Goal: Communication & Community: Answer question/provide support

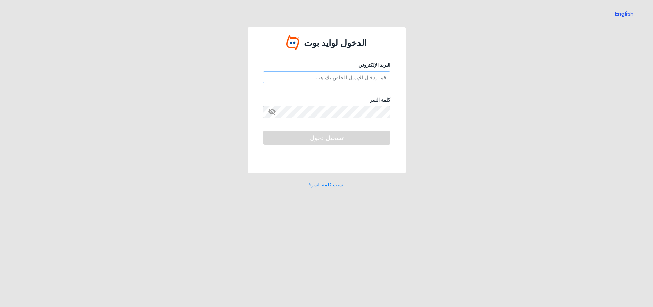
click at [329, 81] on input "email" at bounding box center [327, 77] width 128 height 12
type input "[EMAIL_ADDRESS][DOMAIN_NAME]"
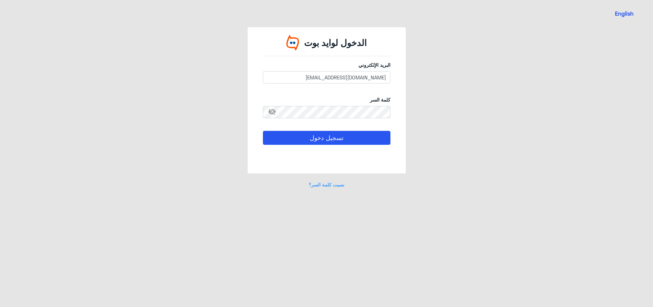
click at [275, 110] on span "visibility_off" at bounding box center [269, 112] width 12 height 12
click at [287, 138] on button "تسجيل دخول" at bounding box center [327, 138] width 128 height 14
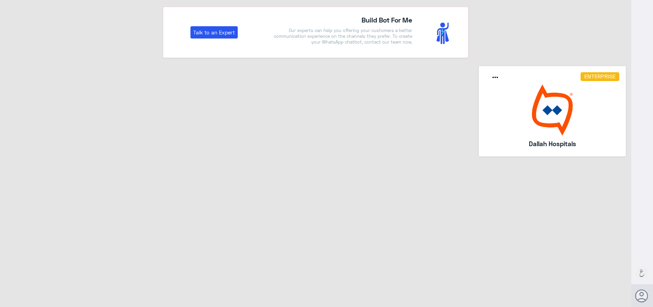
click at [546, 107] on img at bounding box center [553, 109] width 134 height 51
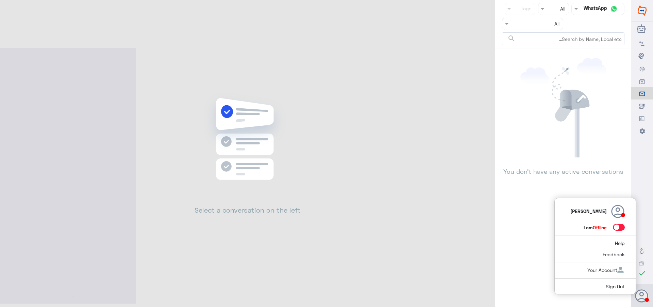
click at [635, 296] on icon at bounding box center [642, 296] width 14 height 14
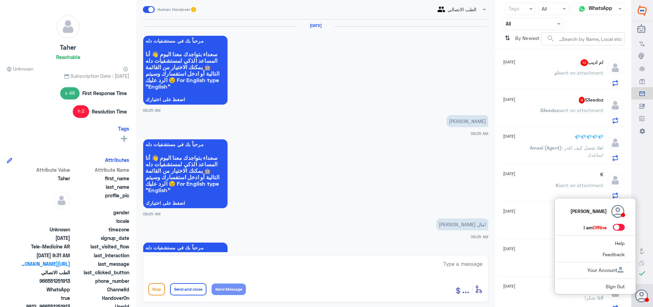
click at [620, 229] on span at bounding box center [619, 227] width 12 height 7
click at [0, 0] on input "checkbox" at bounding box center [0, 0] width 0 height 0
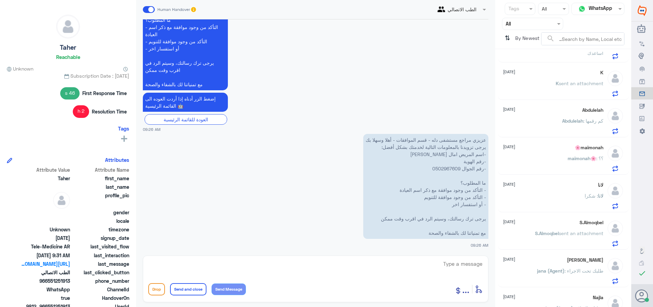
scroll to position [102, 0]
click at [559, 10] on input "text" at bounding box center [561, 9] width 10 height 8
click at [564, 64] on span "Unread" at bounding box center [558, 63] width 16 height 6
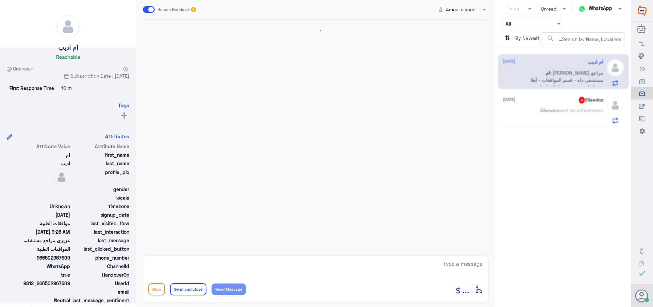
scroll to position [917, 0]
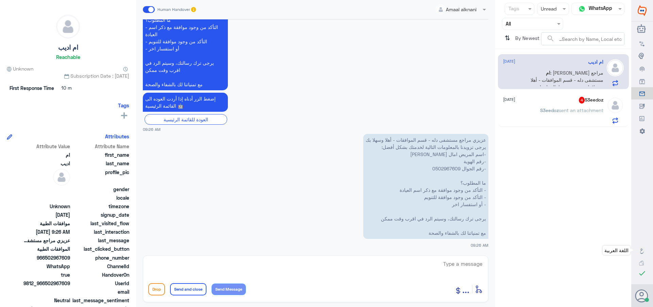
click at [647, 250] on link "اللغة العربية" at bounding box center [643, 250] width 22 height 12
click at [642, 249] on use at bounding box center [643, 250] width 4 height 5
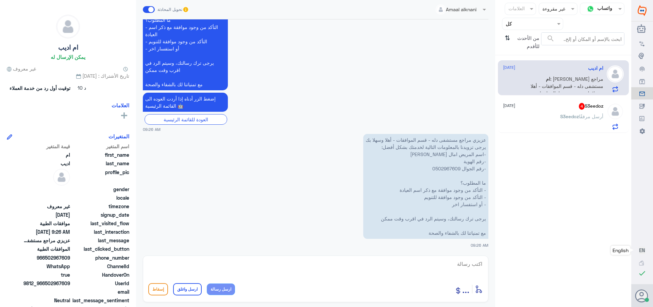
click at [643, 250] on span "EN" at bounding box center [642, 250] width 6 height 6
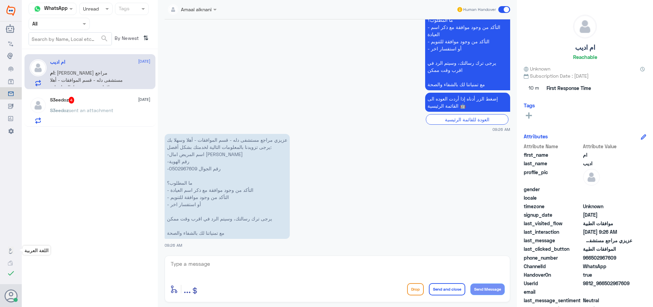
click at [177, 166] on p "عزيزي مراجع مستشفى دله - قسم الموافقات - أهلا وسهلا بك يرجى تزويدنا بالمعلومات …" at bounding box center [227, 186] width 125 height 105
copy p "0502967609"
click at [211, 266] on textarea at bounding box center [337, 267] width 335 height 17
type textarea "ارجو توضيح استفسارك"
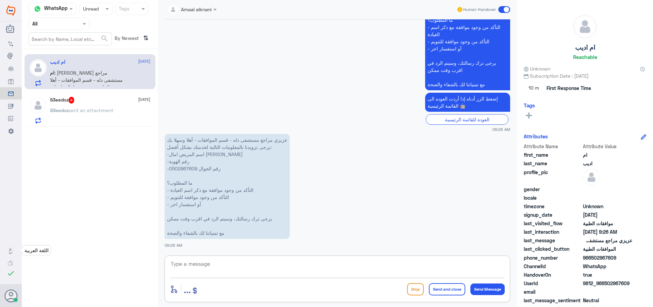
scroll to position [939, 0]
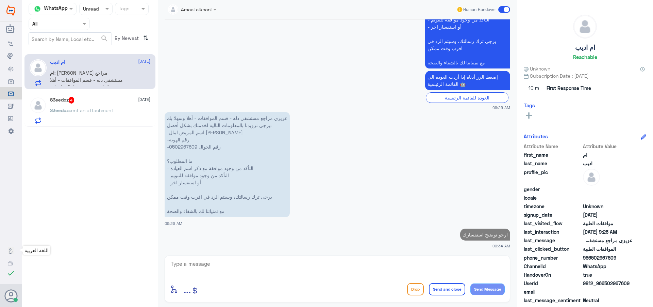
click at [93, 123] on p "S3eedoz sent an attachment" at bounding box center [81, 115] width 63 height 17
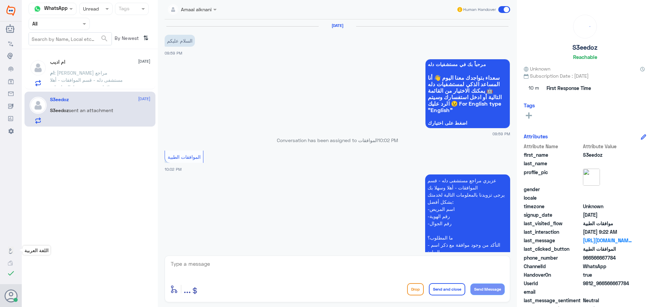
scroll to position [575, 0]
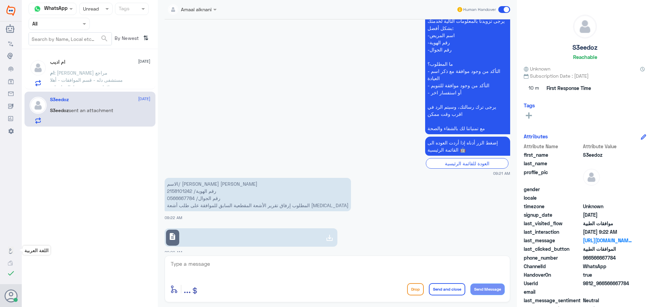
click at [181, 181] on p "الاسم/ [PERSON_NAME] [PERSON_NAME] رقم الهوية/ 2158101242 رقم الجوال/ 056666778…" at bounding box center [258, 194] width 186 height 33
copy p "2158101242"
click at [331, 222] on div "description" at bounding box center [338, 234] width 346 height 24
click at [331, 231] on div at bounding box center [329, 238] width 13 height 14
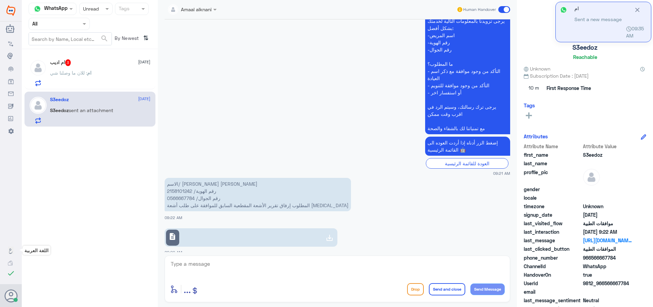
click at [223, 269] on textarea at bounding box center [337, 267] width 335 height 17
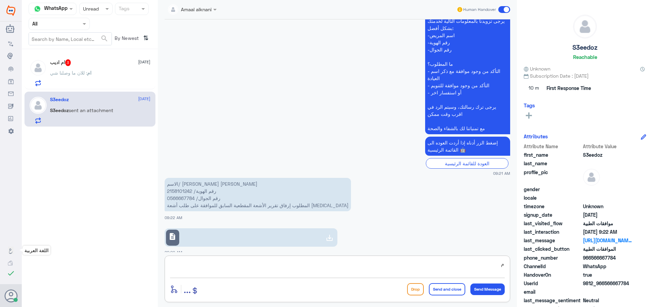
type textarea "م"
type textarea "تم متابعة الموافقة ."
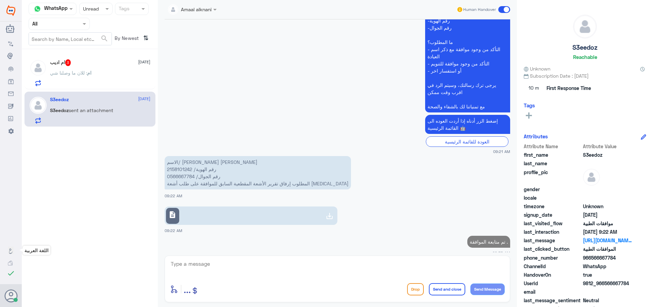
click at [113, 92] on div "S3eedoz [DATE] S3eedoz sent an attachment" at bounding box center [90, 109] width 131 height 35
click at [111, 85] on div "ام : للان ما وصلنا شي" at bounding box center [100, 78] width 100 height 15
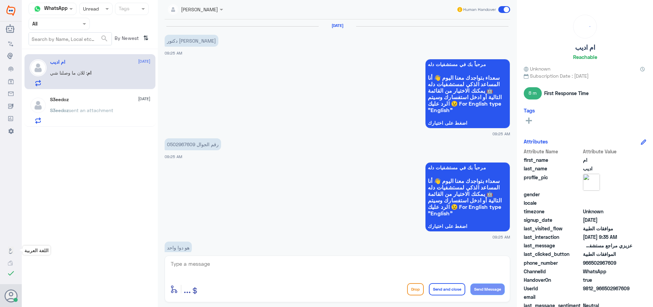
scroll to position [734, 0]
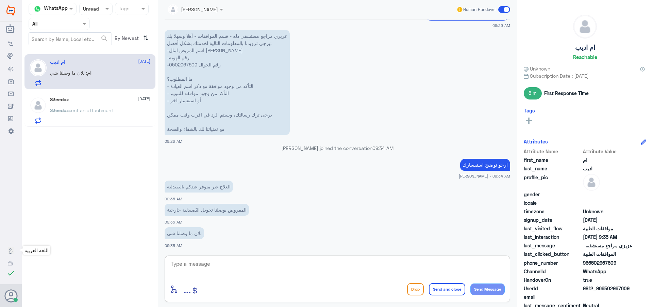
click at [188, 266] on textarea at bounding box center [337, 267] width 335 height 17
type textarea "ي"
type textarea "سيتم المتابعة الان"
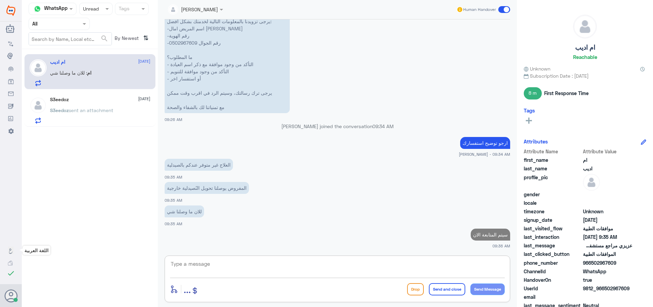
click at [188, 43] on p "عزيزي مراجع مستشفى دله - قسم الموافقات - أهلا وسهلا بك يرجى تزويدنا بالمعلومات …" at bounding box center [227, 60] width 125 height 105
copy p "0502967609"
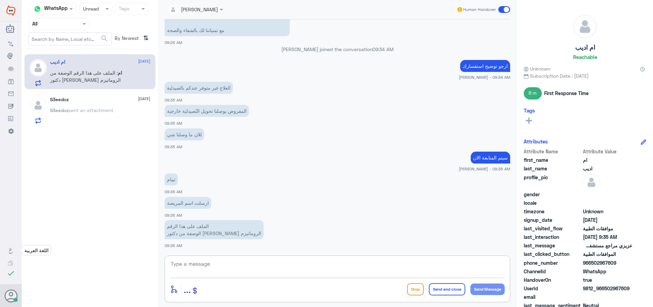
click at [261, 272] on textarea at bounding box center [337, 267] width 335 height 17
paste textarea "121699570"
type textarea "تم رفع طلب التحويل برقم الطلب 121699570 , سوف تصلك رسالة نصية فيها تفاصيل التحو…"
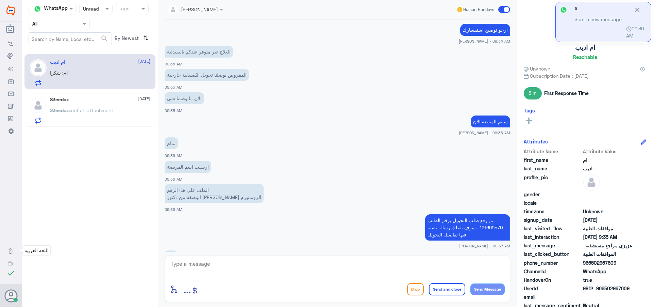
scroll to position [916, 0]
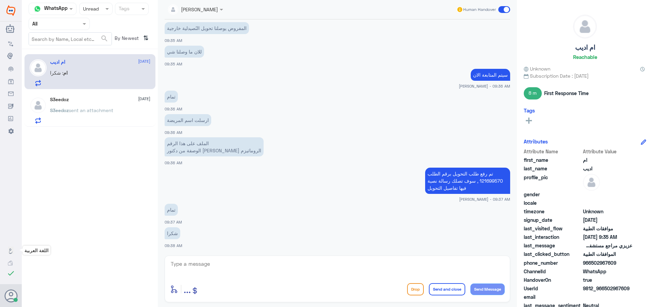
click at [101, 83] on div "ام : شكرا" at bounding box center [100, 78] width 100 height 15
click at [76, 24] on div at bounding box center [59, 24] width 61 height 8
click at [74, 79] on div "Your Team" at bounding box center [59, 85] width 61 height 16
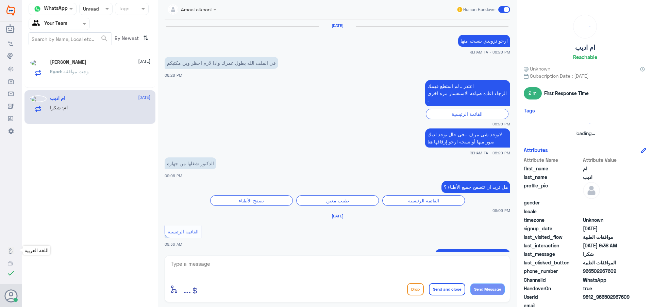
scroll to position [506, 0]
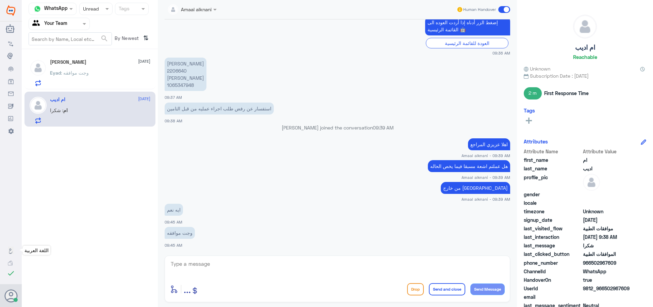
click at [95, 72] on div "Eyad : وجت موافقه" at bounding box center [100, 78] width 100 height 15
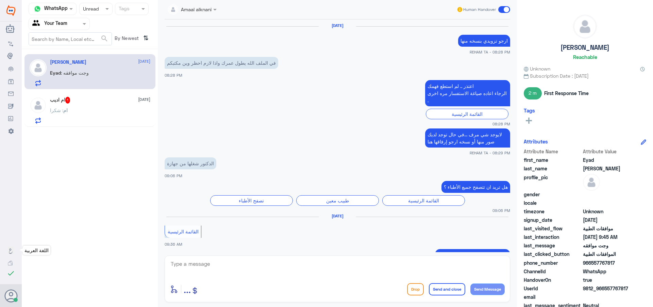
scroll to position [506, 0]
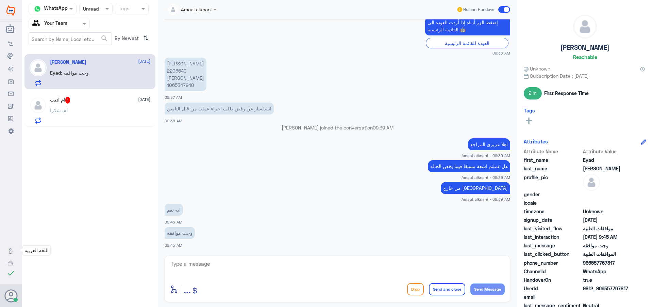
click at [99, 102] on div "ام اديب 1 [DATE]" at bounding box center [100, 100] width 100 height 7
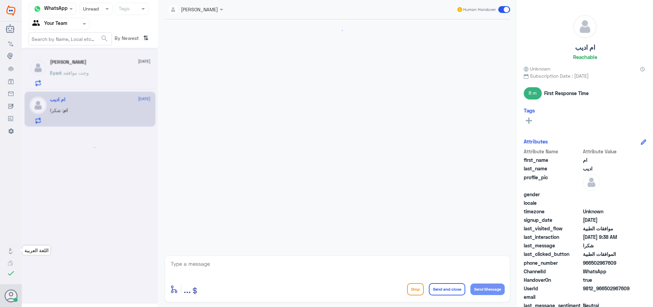
scroll to position [583, 0]
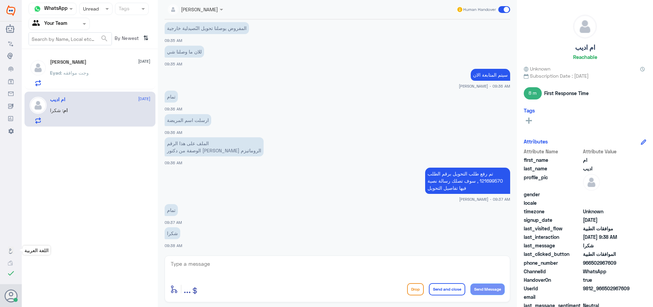
click at [491, 178] on p "تم رفع طلب التحويل برقم الطلب 121699570 , سوف تصلك رسالة نصية فيها تفاصيل التحو…" at bounding box center [467, 180] width 85 height 26
copy p "121699570"
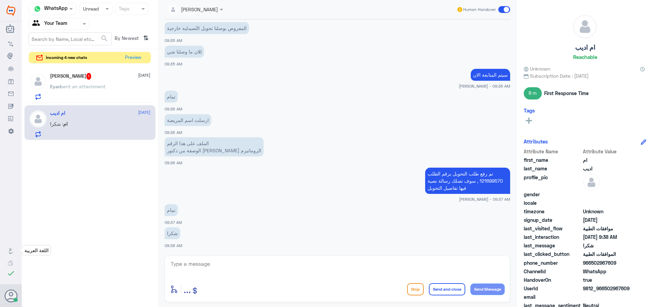
click at [98, 83] on p "Eyad sent an attachment" at bounding box center [77, 91] width 55 height 17
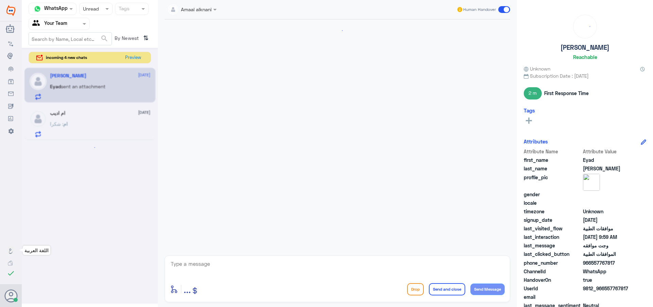
scroll to position [508, 0]
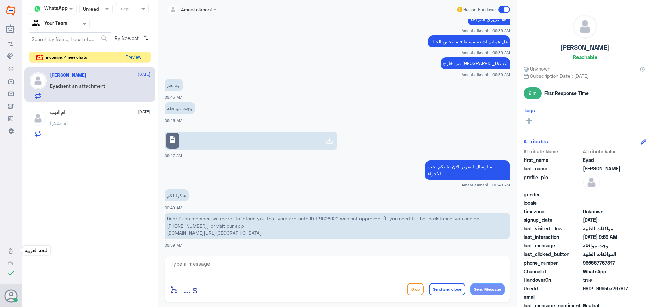
click at [128, 60] on button "Preview" at bounding box center [133, 57] width 21 height 11
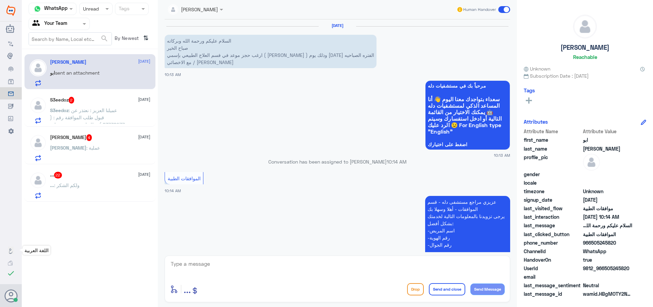
scroll to position [123, 0]
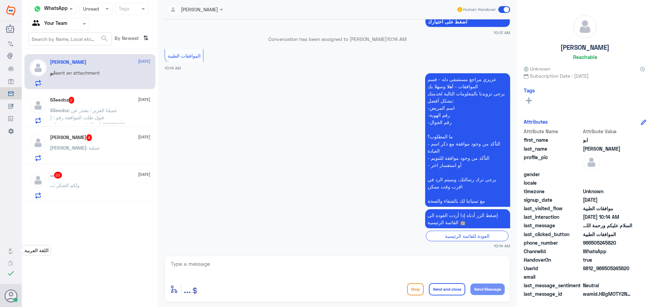
click at [138, 177] on span "[DATE]" at bounding box center [144, 174] width 12 height 6
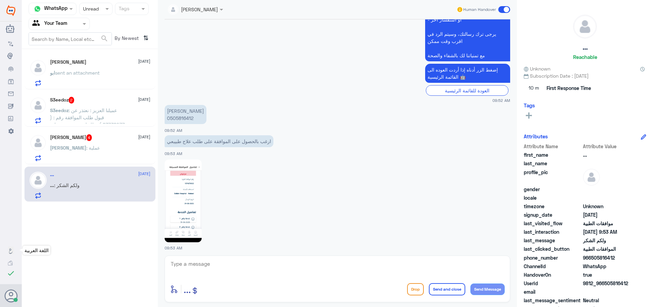
scroll to position [620, 0]
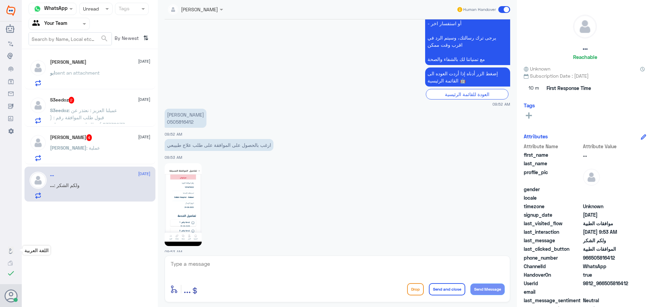
click at [187, 109] on p "[PERSON_NAME] 0505816412" at bounding box center [186, 118] width 42 height 19
click at [189, 109] on p "[PERSON_NAME] 0505816412" at bounding box center [186, 118] width 42 height 19
copy p "0505816412"
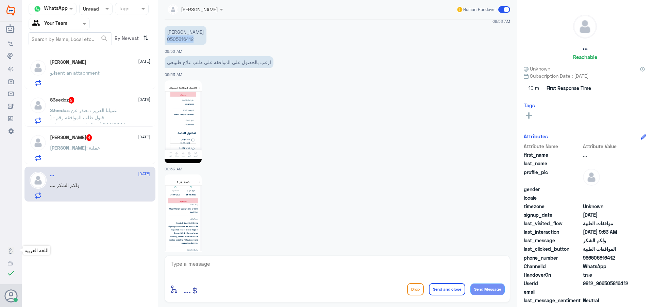
scroll to position [722, 0]
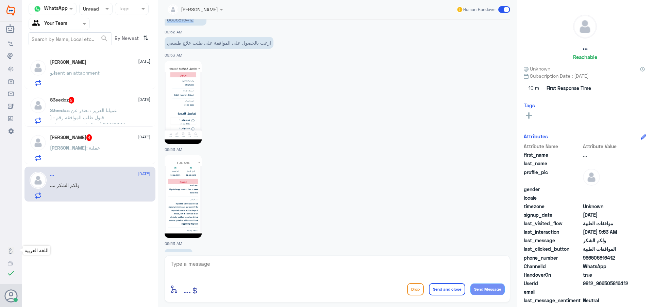
click at [196, 174] on img at bounding box center [183, 196] width 37 height 83
click at [216, 267] on textarea at bounding box center [337, 267] width 335 height 17
type textarea "عندك نتائج اشاعة ؟."
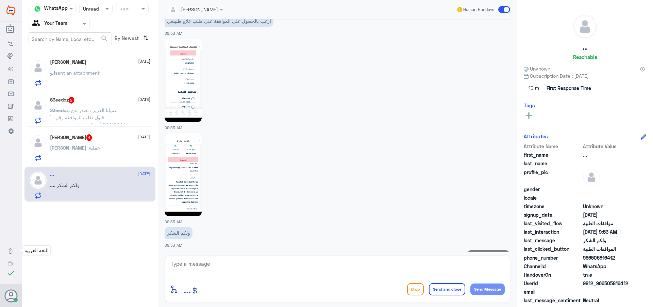
click at [96, 155] on div "[PERSON_NAME] : عملية" at bounding box center [100, 153] width 100 height 15
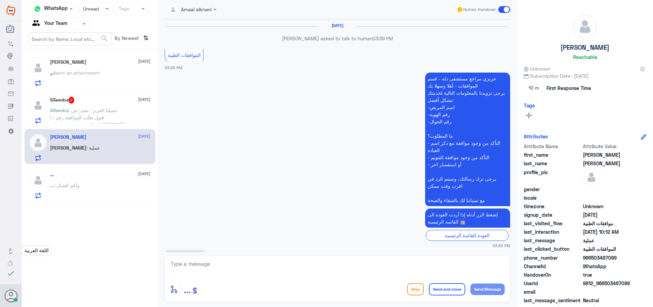
scroll to position [641, 0]
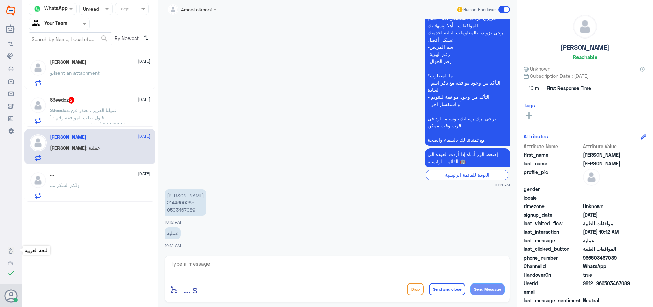
click at [180, 204] on p "[PERSON_NAME] 2144600265 0503467089" at bounding box center [186, 202] width 42 height 26
click at [177, 205] on p "[PERSON_NAME] 2144600265 0503467089" at bounding box center [186, 202] width 42 height 26
copy p "2144600265"
click at [214, 270] on textarea at bounding box center [337, 267] width 335 height 17
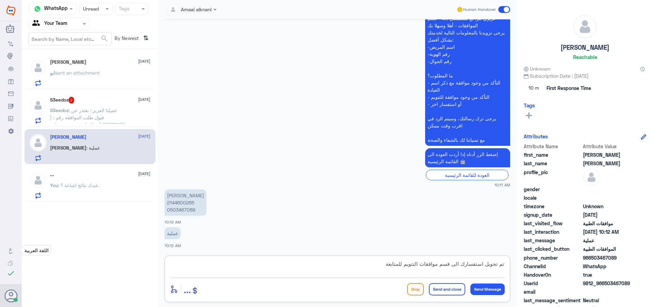
type textarea "تم تحويل استفسارك الى قسم موافقات التتويم للمتابعة."
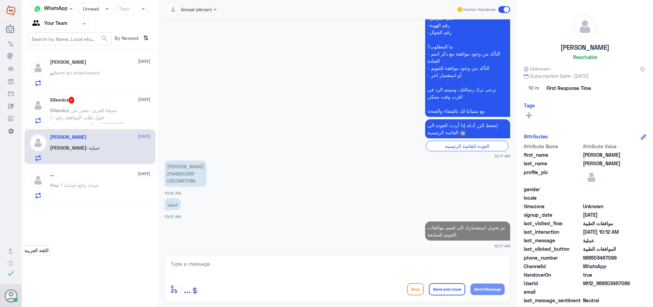
click at [98, 126] on div "S3eedoz 2 [DATE] S3eedoz : عميلنا العزيز : نعتذر عن قبول طلب الموافقة رقم : ( 8…" at bounding box center [90, 109] width 131 height 35
click at [108, 118] on p "S3eedoz : عميلنا العزيز : نعتذر عن قبول طلب الموافقة رقم : ( 83738077 ) وذلك لع…" at bounding box center [88, 115] width 77 height 17
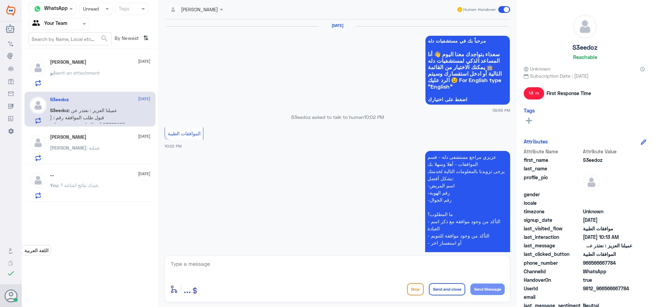
scroll to position [647, 0]
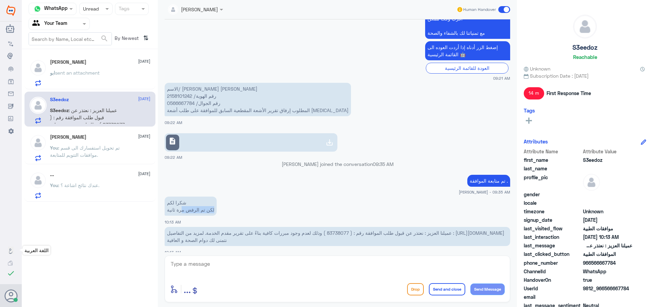
drag, startPoint x: 215, startPoint y: 204, endPoint x: 181, endPoint y: 206, distance: 34.1
click at [181, 206] on p "شكرا لكم لكن تم الرفض مرة ثانية" at bounding box center [191, 205] width 52 height 19
click at [181, 87] on p "الاسم/ [PERSON_NAME] [PERSON_NAME] رقم الهوية/ 2158101242 رقم الجوال/ 056666778…" at bounding box center [258, 99] width 186 height 33
copy p "2158101242"
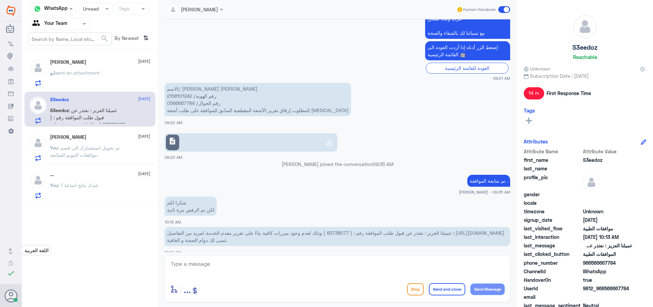
click at [221, 272] on textarea at bounding box center [337, 267] width 335 height 17
type textarea "م"
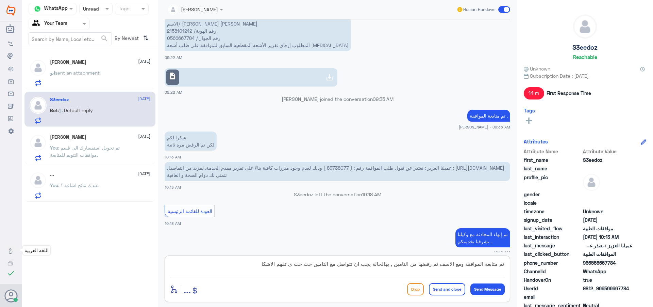
scroll to position [815, 0]
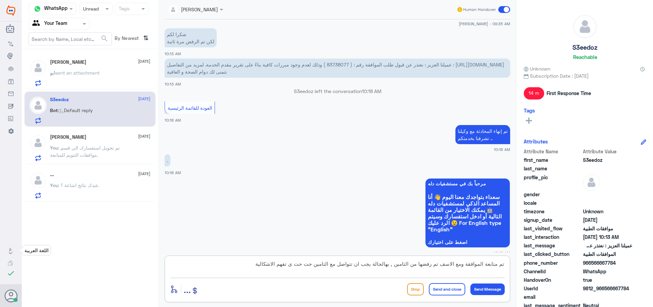
drag, startPoint x: 294, startPoint y: 265, endPoint x: 304, endPoint y: 267, distance: 10.4
click at [304, 267] on textarea "تم متابعة الموافقة ومع الاسف تم رفضها من التامين , بهالحالة يجب ان تتواصل مع ال…" at bounding box center [337, 267] width 335 height 17
click at [254, 264] on textarea "تم متابعة الموافقة ومع الاسف تم رفضها من التامين , بهالحالة يجب ان تتواصل مع ال…" at bounding box center [337, 267] width 335 height 17
type textarea "تم متابعة الموافقة ومع الاسف تم رفضها من التامين , بهالحالة يجب ان تتواصل مع ال…"
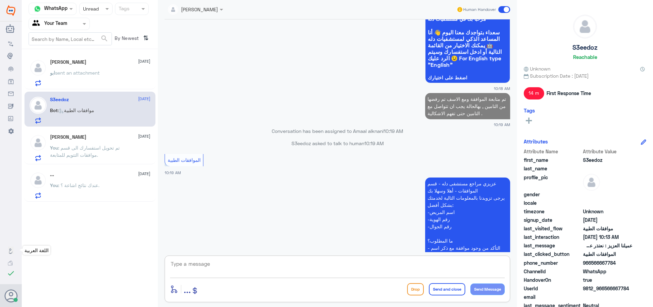
scroll to position [949, 0]
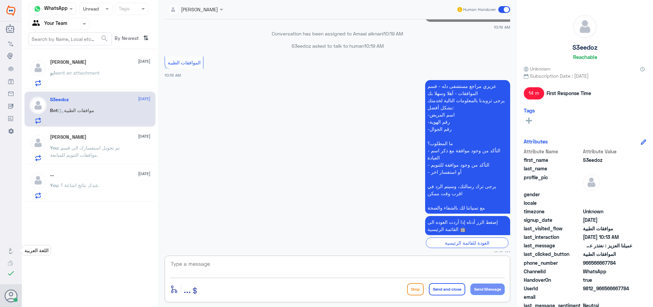
click at [100, 71] on span "sent an attachment" at bounding box center [77, 73] width 45 height 6
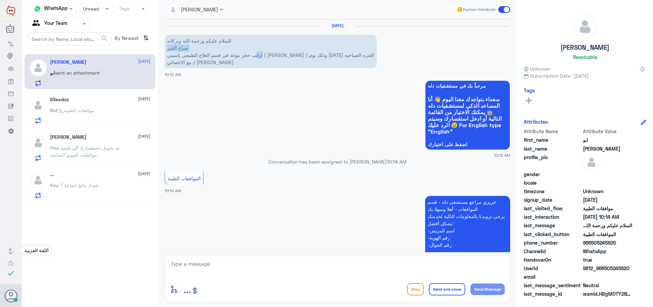
drag, startPoint x: 361, startPoint y: 56, endPoint x: 158, endPoint y: 50, distance: 202.9
click at [158, 50] on div "SOMYH ALI Human Handover [DATE] السلام عليكم ورحمة الله وبركاته صباح الخير ارغب…" at bounding box center [337, 154] width 359 height 309
click at [218, 262] on textarea at bounding box center [337, 267] width 335 height 17
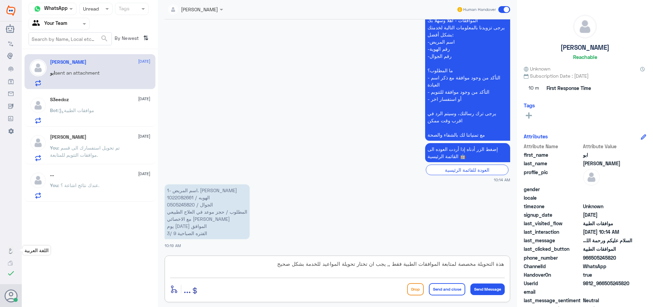
type textarea "هذة التحويلة مخصصة لمتابعة الموافقات الطبية فقط ,, يجب ان تختار تحويلة المواعيد…"
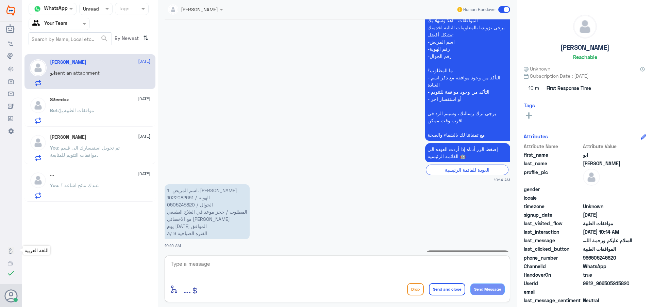
scroll to position [225, 0]
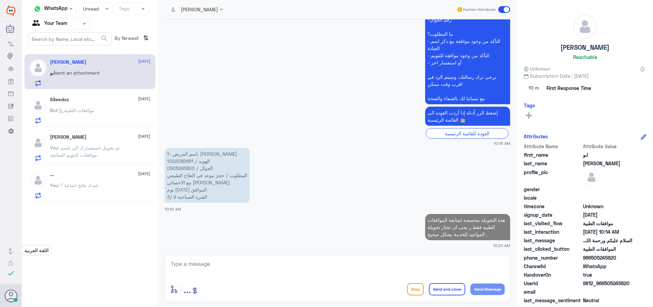
drag, startPoint x: 321, startPoint y: -42, endPoint x: 125, endPoint y: 111, distance: 247.8
click at [125, 111] on div "Bot : موافقات الطبية" at bounding box center [100, 115] width 100 height 15
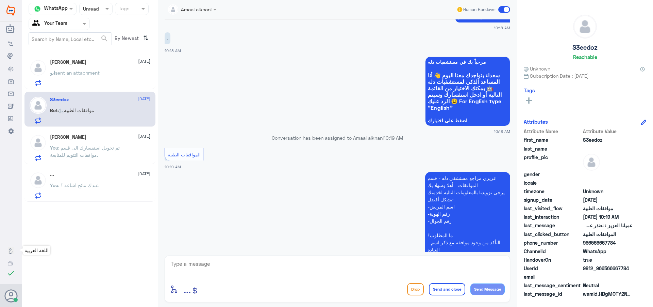
scroll to position [455, 0]
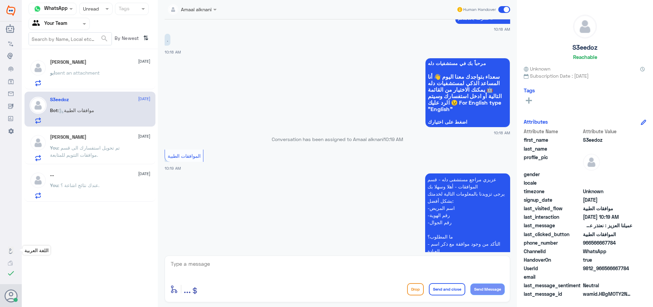
click at [136, 150] on div "You : تم تحويل استفسارك الى قسم موافقات التتويم للمتابعة." at bounding box center [100, 153] width 100 height 15
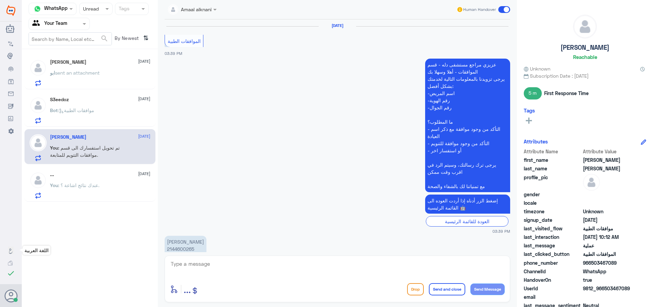
scroll to position [668, 0]
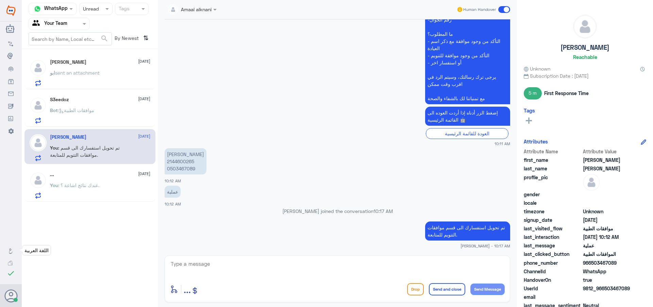
click at [112, 176] on div "... [DATE]" at bounding box center [100, 175] width 100 height 6
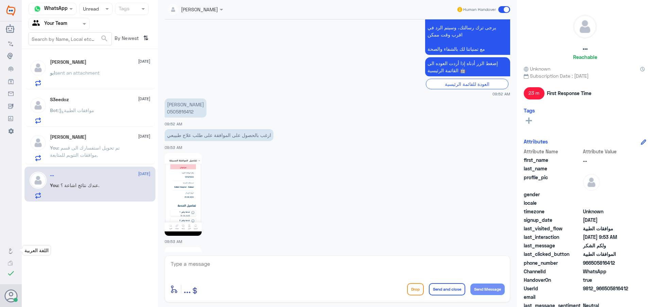
scroll to position [549, 0]
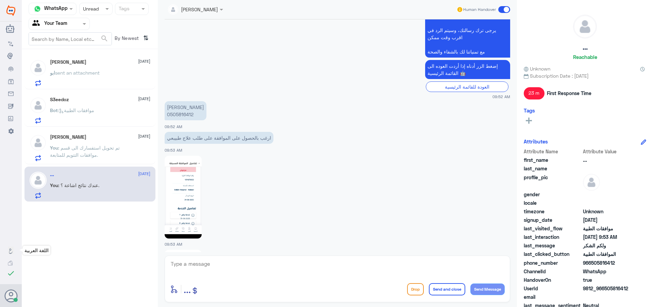
click at [184, 101] on p "[PERSON_NAME] 0505816412" at bounding box center [186, 110] width 42 height 19
copy p "0505816412"
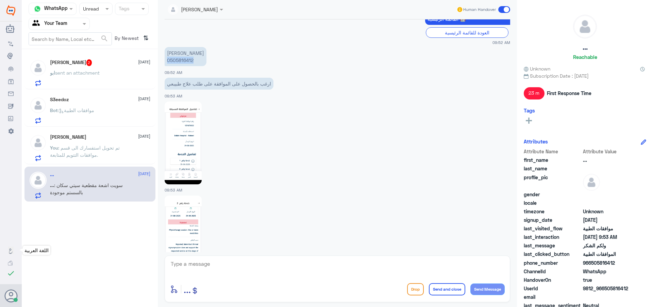
scroll to position [593, 0]
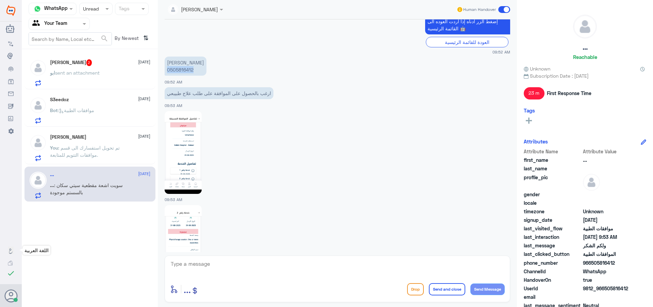
click at [183, 56] on p "[PERSON_NAME] 0505816412" at bounding box center [186, 65] width 42 height 19
click at [263, 275] on textarea at bounding box center [337, 267] width 335 height 17
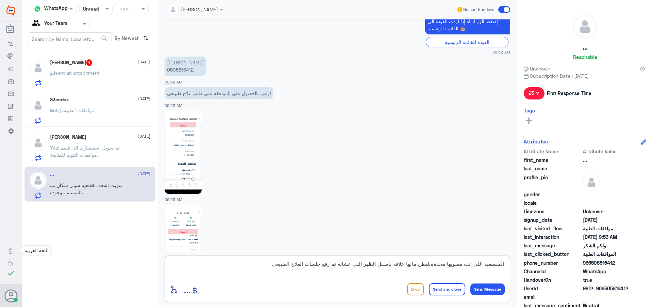
type textarea "المقطعية اللي انت مسويها محدةةللبطن مالها علاقة باسفل الظهر اللي عشانه تم رفع ج…"
click at [242, 261] on textarea "المقطعية اللي انت مسويها محدةةللبطن مالها علاقة باسفل الظهر اللي عشانه تم رفع ج…" at bounding box center [337, 267] width 335 height 17
click at [221, 262] on textarea at bounding box center [337, 267] width 335 height 17
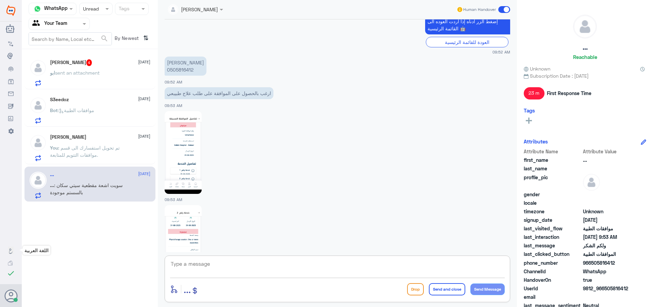
paste textarea "الأشعة المقطعية التي أجريتها مخصصة لمنطقة البطن فقط، ولا تشمل أسفل الظهر، وهو ا…"
type textarea "الأشعة المقطعية التي أجريتها مخصصة لمنطقة البطن فقط، ولا تشمل أسفل الظهر، وهو ا…"
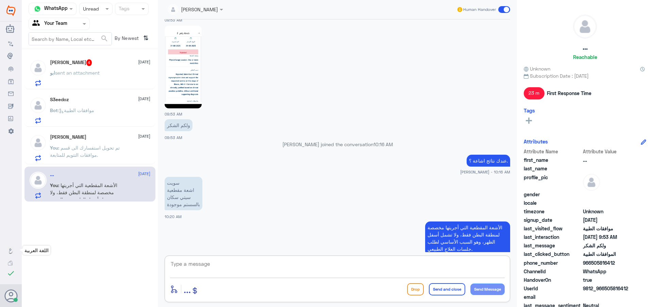
click at [196, 260] on textarea at bounding box center [337, 267] width 335 height 17
click at [108, 72] on div "ابو sent an attachment" at bounding box center [100, 78] width 100 height 15
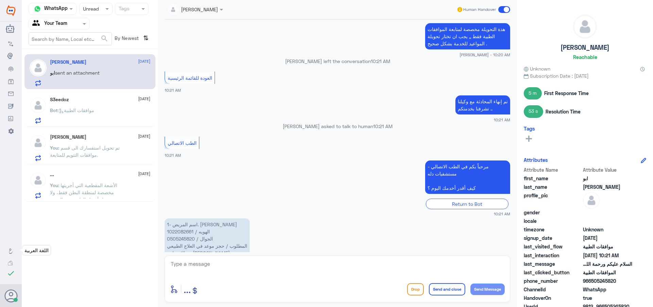
scroll to position [462, 0]
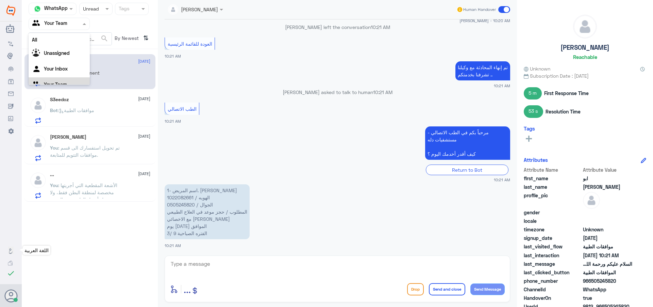
click at [79, 27] on div at bounding box center [59, 24] width 61 height 8
click at [72, 58] on div "Your Inbox" at bounding box center [59, 61] width 61 height 16
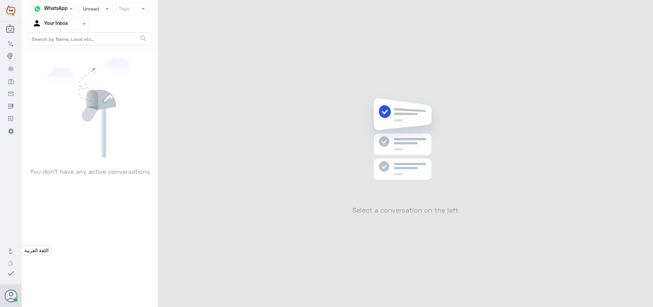
click at [75, 28] on div "Agent Filter Your Inbox" at bounding box center [55, 24] width 52 height 10
click at [74, 74] on div "Your Team" at bounding box center [59, 77] width 61 height 16
click at [200, 303] on div "Channel WhatsApp Status × Unread Tags Agent Filter Your Team search You don’t h…" at bounding box center [338, 154] width 632 height 309
click at [54, 23] on input "text" at bounding box center [50, 24] width 37 height 8
click at [117, 71] on icon at bounding box center [118, 67] width 29 height 19
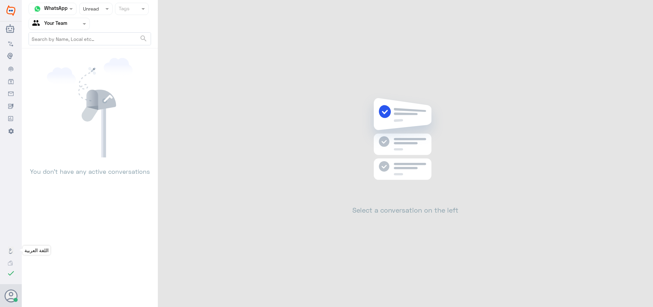
click at [107, 6] on span at bounding box center [108, 8] width 9 height 7
click at [100, 38] on div "Opened" at bounding box center [95, 37] width 33 height 13
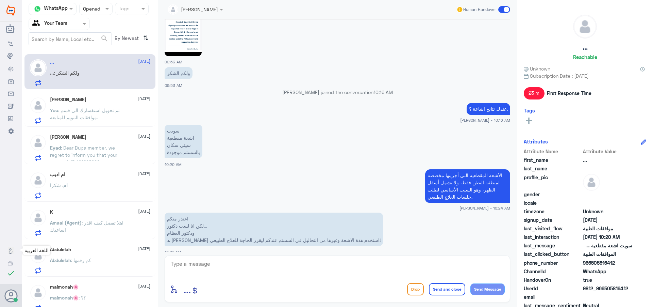
scroll to position [792, 0]
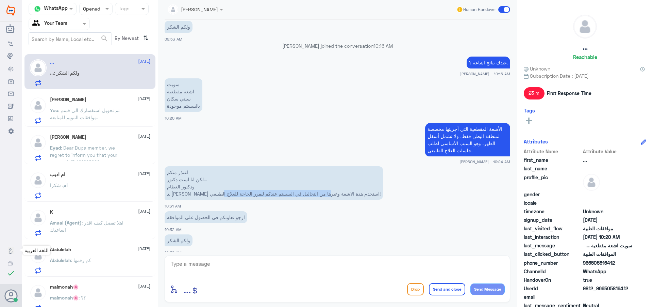
drag, startPoint x: 290, startPoint y: 186, endPoint x: 181, endPoint y: 188, distance: 108.2
click at [181, 188] on p "اعتذر منكم لكن انا لست دكتور... ودكتور العظام د. [PERSON_NAME] استخدم هذة الاشع…" at bounding box center [274, 182] width 218 height 33
click at [190, 266] on textarea at bounding box center [337, 267] width 335 height 17
type textarea "تم ارفاقها , تحت الاجراء ."
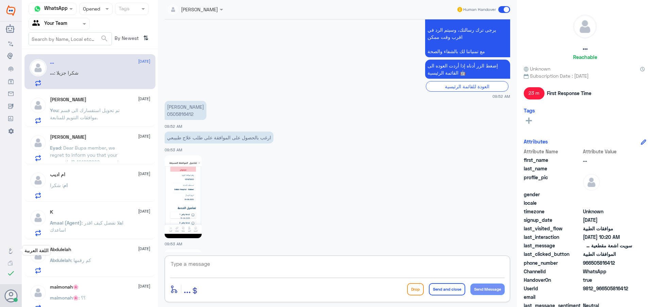
scroll to position [463, 0]
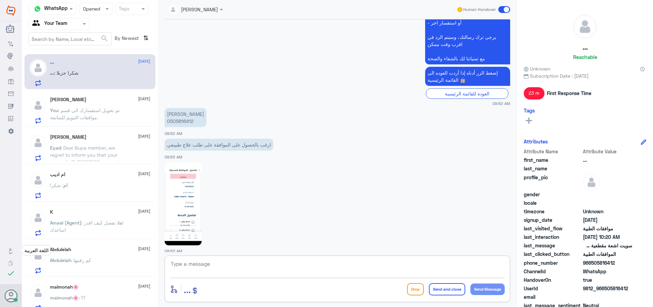
click at [174, 115] on p "[PERSON_NAME] 0505816412" at bounding box center [186, 117] width 42 height 19
copy p "0505816412"
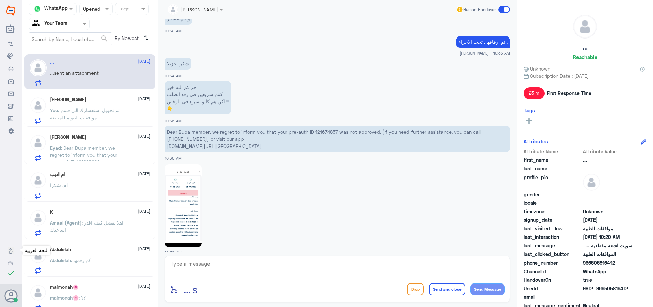
click at [95, 11] on input "text" at bounding box center [89, 9] width 13 height 8
click at [97, 62] on span "Unread" at bounding box center [91, 63] width 16 height 6
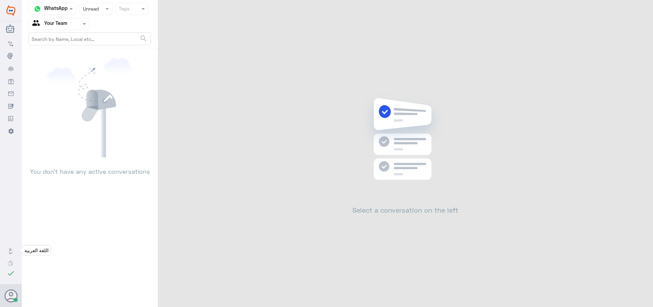
click at [96, 15] on nav "Channel WhatsApp Status × Unread Tags Agent Filter Your Team search" at bounding box center [90, 26] width 136 height 46
click at [104, 9] on span at bounding box center [108, 8] width 9 height 7
click at [105, 39] on div "Opened" at bounding box center [95, 37] width 33 height 13
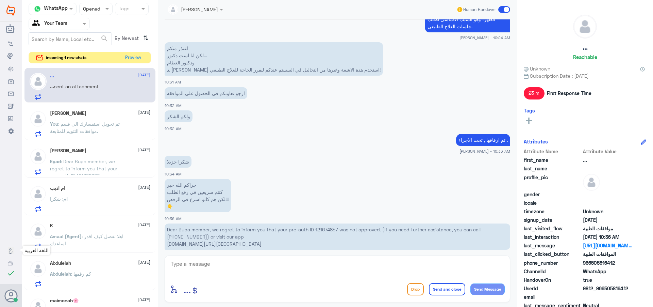
scroll to position [485, 0]
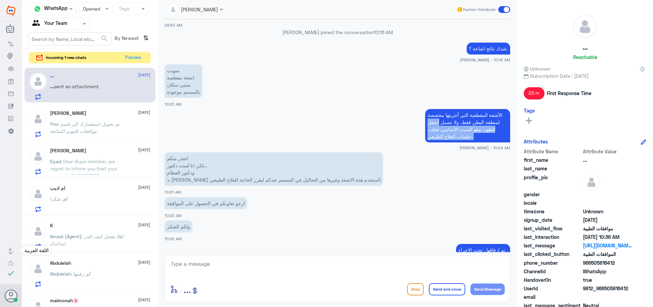
drag, startPoint x: 438, startPoint y: 124, endPoint x: 425, endPoint y: 144, distance: 23.7
click at [425, 144] on div "الأشعة المقطعية التي أجريتها مخصصة لمنطقة البطن فقط، ولا تشمل أسفل الظهر، وهو ا…" at bounding box center [338, 128] width 346 height 43
copy div "أسفل الظهر، وهو السبب الأساسي لطلب جلسات العلاج الطبيعي."
click at [403, 266] on textarea at bounding box center [337, 267] width 335 height 17
paste textarea "أسفل الظهر، وهو السبب الأساسي لطلب جلسات العلاج الطبيعي."
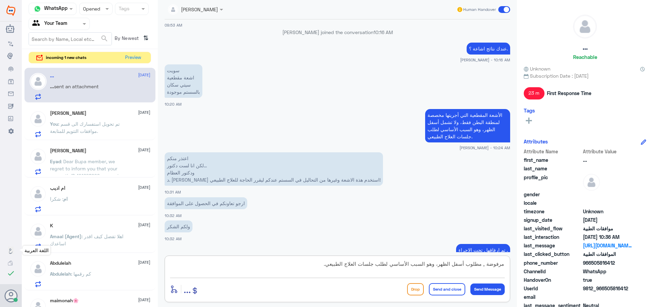
scroll to position [0, 0]
drag, startPoint x: 464, startPoint y: 262, endPoint x: 462, endPoint y: 245, distance: 17.1
click at [462, 245] on div "SOMYH ALI Human Handover [DATE] Conversation has been assigned to SOMYH ALI 09:…" at bounding box center [337, 154] width 359 height 309
click at [458, 267] on textarea "مرفوضة , مطلوب أسفل الظهر، وهو السبب الأساسي لطلب جلسات العلاج الطبيعي." at bounding box center [337, 267] width 335 height 17
click at [461, 264] on textarea "مرفوضة , مطلوب أسفل الظهر، وهو السبب الأساسي لطلب جلسات العلاج الطبيعي." at bounding box center [337, 267] width 335 height 17
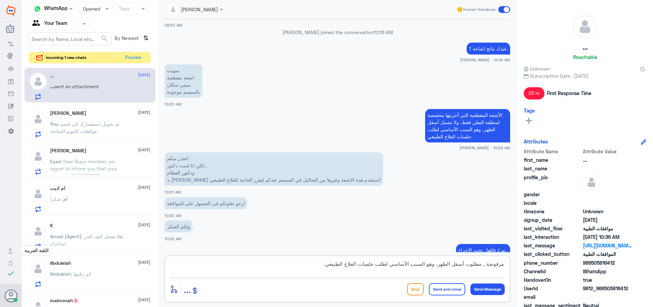
click at [462, 265] on textarea "مرفوضة , مطلوب أسفل الظهر، وهو السبب الأساسي لطلب جلسات العلاج الطبيعي." at bounding box center [337, 267] width 335 height 17
click at [465, 264] on textarea "مرفوضة , مطلوب أسفل الظهر، وهو السبب الأساسي لطلب جلسات العلاج الطبيعي." at bounding box center [337, 267] width 335 height 17
drag, startPoint x: 406, startPoint y: 262, endPoint x: 304, endPoint y: 260, distance: 102.1
click at [304, 260] on textarea "مرفوضة , مطلوب تقرير اشاعة ل أسفل الظهر، وهو السبب الأساسي لطلب جلسات العلاج ال…" at bounding box center [337, 267] width 335 height 17
click at [283, 268] on textarea "مرفوضة , مطلوب تقرير اشاعة ل أسفل [PERSON_NAME]." at bounding box center [337, 267] width 335 height 17
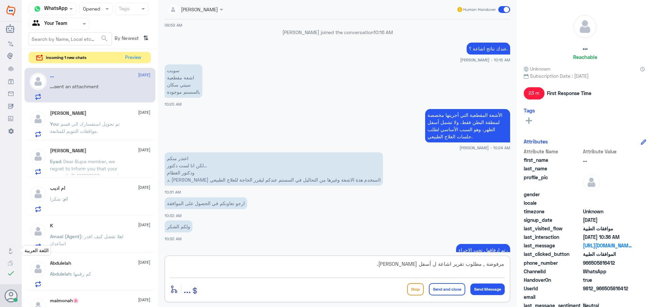
drag, startPoint x: 405, startPoint y: 266, endPoint x: 392, endPoint y: 267, distance: 13.3
click at [392, 267] on textarea "مرفوضة , مطلوب تقرير اشاعة ل أسفل [PERSON_NAME]." at bounding box center [337, 267] width 335 height 17
type textarea "مرفوضة , مطلوب تقرير اشاعة ل أسفل الظهر يبين مدى الحاجة للجلسات ."
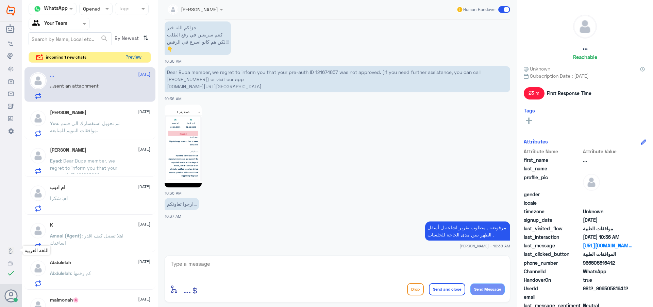
click at [130, 59] on button "Preview" at bounding box center [133, 57] width 21 height 11
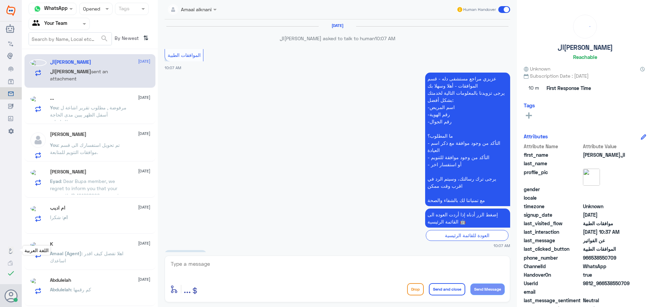
scroll to position [583, 0]
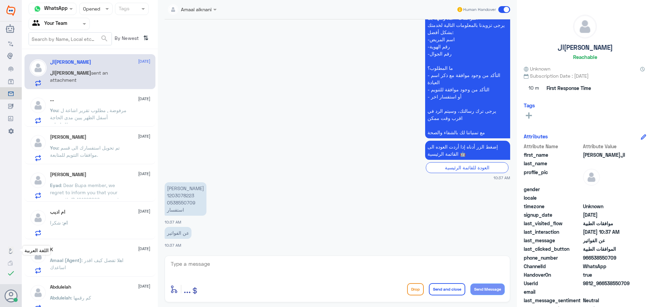
click at [186, 196] on p "[PERSON_NAME] 1203078223 0538550709 استفسار" at bounding box center [186, 198] width 42 height 33
click at [287, 273] on textarea at bounding box center [337, 267] width 335 height 17
type textarea "هذا الرقم مخصص لمتابعة الموافقات الطبية فقط ."
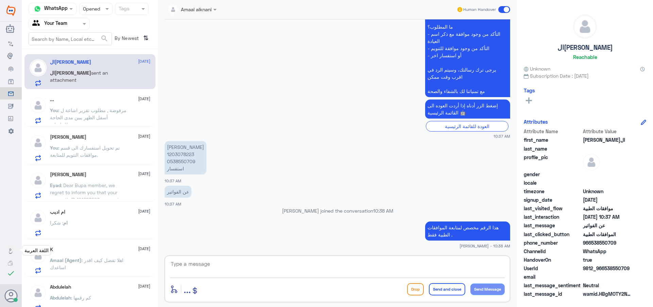
scroll to position [610, 0]
click at [203, 306] on div "Amaal alknani Human Handover [DATE] الموافقات الطبية 10:07 AM عزيزي مراجع مستشف…" at bounding box center [337, 154] width 359 height 309
click at [112, 115] on span ": مرفوضة , مطلوب تقرير اشاعة ل أسفل الظهر يبين مدى الحاجة للجلسات ." at bounding box center [88, 117] width 77 height 20
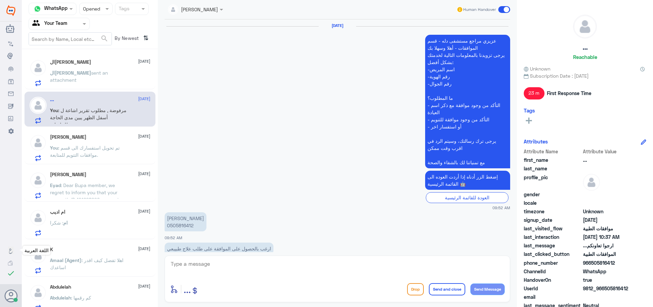
scroll to position [714, 0]
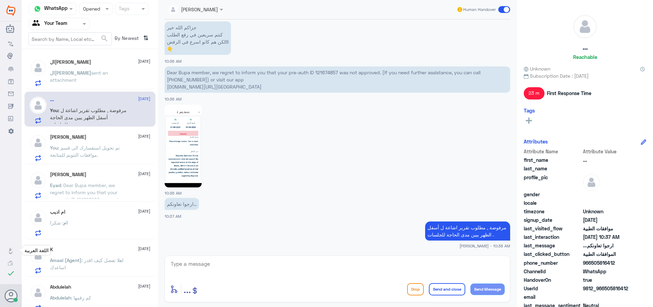
click at [116, 147] on span ": تم تحويل استفسارك الى قسم موافقات التتويم للمتابعة." at bounding box center [85, 151] width 70 height 13
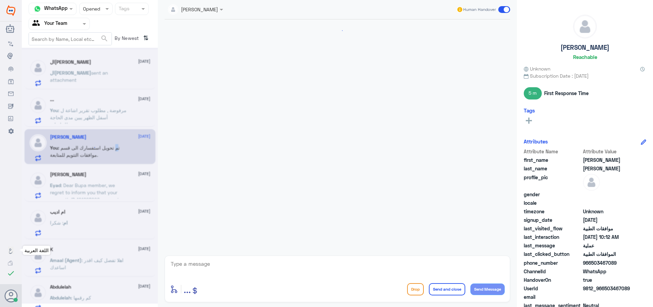
scroll to position [668, 0]
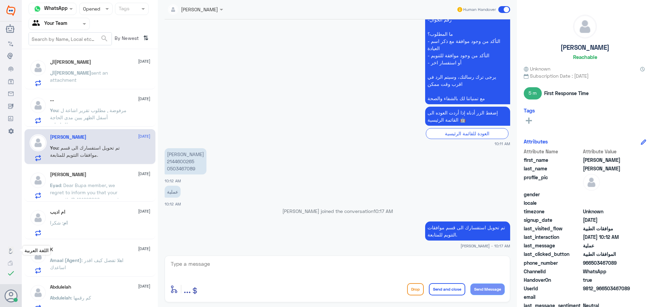
click at [106, 186] on span ": Dear Bupa member, we regret to inform you that your pre-auth ID 121628920 was…" at bounding box center [84, 210] width 69 height 56
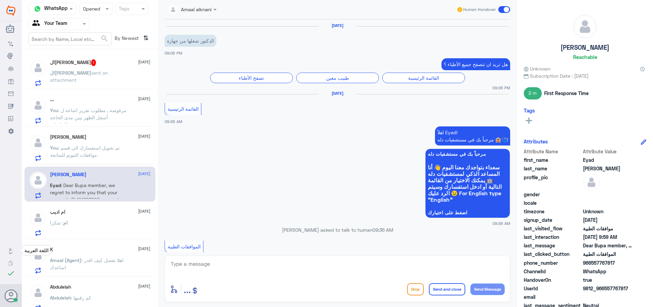
scroll to position [508, 0]
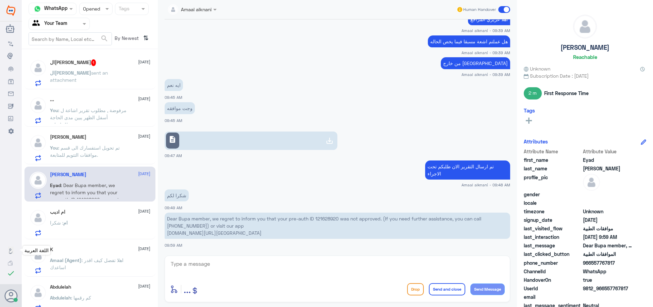
click at [81, 72] on span "sent an attachment" at bounding box center [79, 76] width 58 height 13
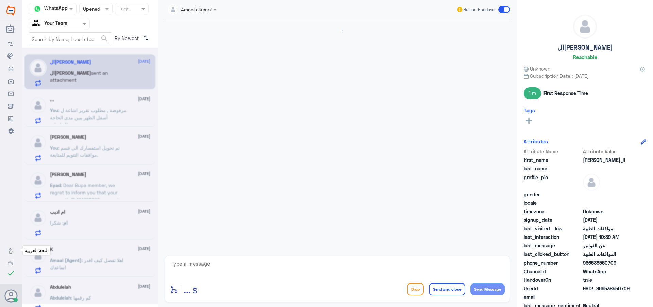
scroll to position [610, 0]
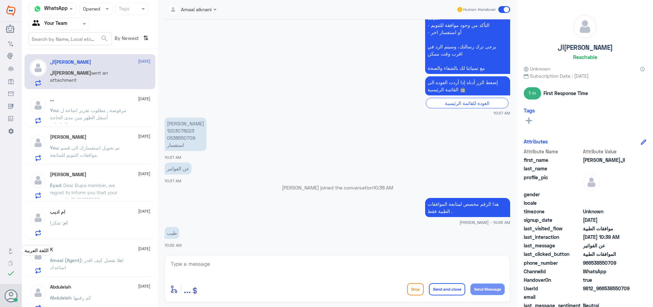
click at [445, 71] on p "عزيزي مراجع مستشفى دله - قسم الموافقات - أهلا وسهلا بك يرجى تزويدنا بالمعلومات …" at bounding box center [467, 6] width 85 height 133
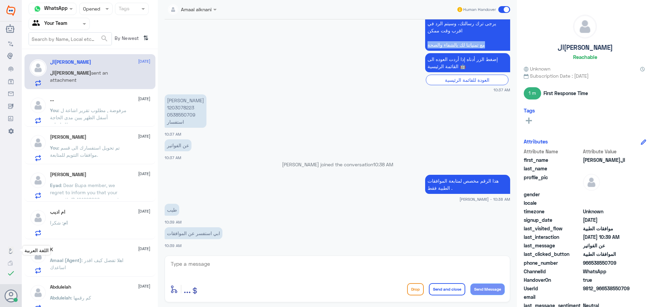
click at [213, 261] on textarea at bounding box center [337, 267] width 335 height 17
type textarea "ر"
type textarea "تفضلي, [PERSON_NAME] استفسارك"
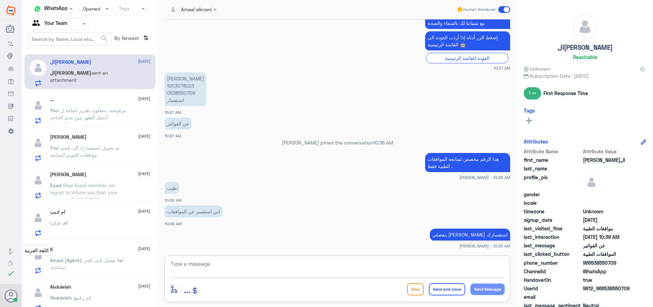
scroll to position [678, 0]
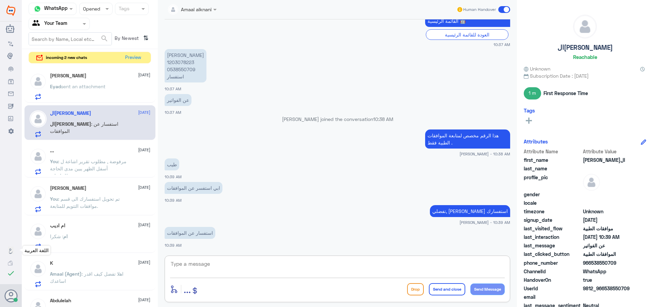
click at [466, 214] on p "تفضلي, [PERSON_NAME] استفسارك" at bounding box center [470, 211] width 80 height 12
click at [238, 263] on textarea at bounding box center [337, 267] width 335 height 17
paste textarea "تفضلي, [PERSON_NAME] استفسارك"
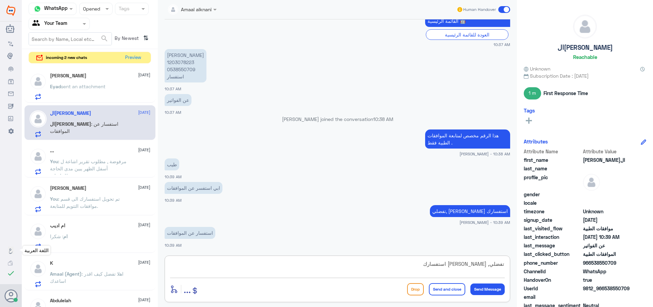
scroll to position [1, 0]
type textarea "تفضلي, ارجو توضيح استفسارك وتزويدي برقم الملف"
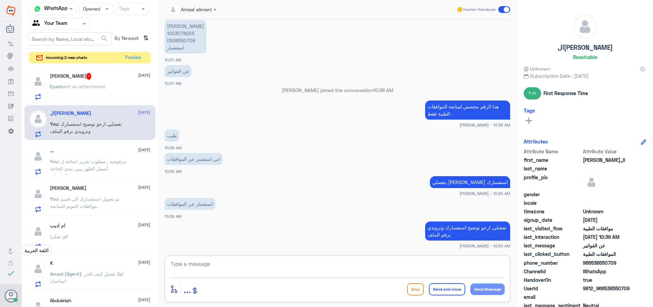
scroll to position [737, 0]
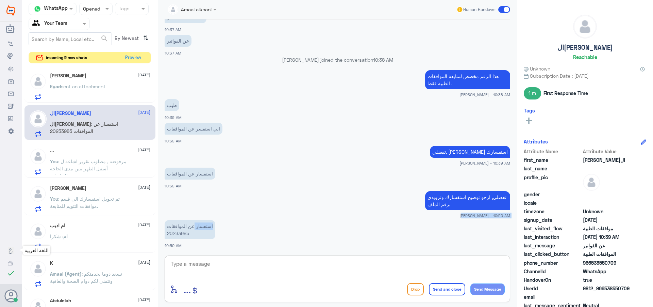
drag, startPoint x: 207, startPoint y: 220, endPoint x: 188, endPoint y: 231, distance: 22.1
click at [188, 231] on div "[DATE] عزيزي مراجع مستشفى دله - قسم الموافقات - أهلا وسهلا بك يرجى تزويدنا بالم…" at bounding box center [337, 135] width 353 height 232
click at [181, 238] on p "استفسار عن الموافقات 20233985" at bounding box center [190, 229] width 51 height 19
click at [183, 232] on p "استفسار عن الموافقات 20233985" at bounding box center [190, 229] width 51 height 19
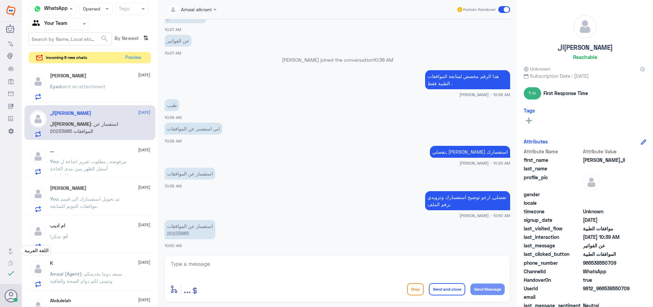
click at [208, 269] on textarea at bounding box center [337, 267] width 335 height 17
type textarea "لايوجد"
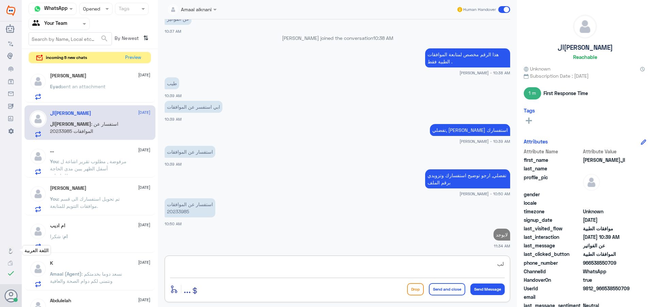
type textarea "ل"
type textarea "ا"
paste textarea "20233985"
type textarea "لايوجد طلب موافقة للملف 20233985"
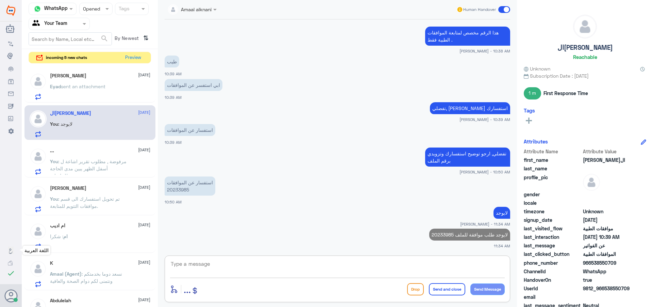
click at [107, 78] on div "[PERSON_NAME] [DATE]" at bounding box center [100, 76] width 100 height 6
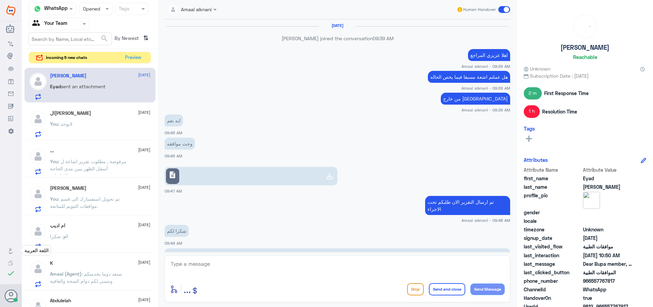
scroll to position [276, 0]
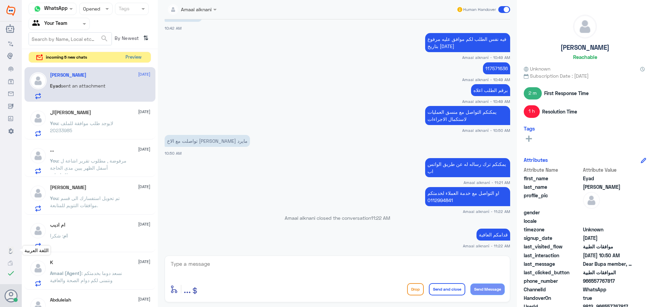
click at [128, 56] on button "Preview" at bounding box center [133, 57] width 21 height 11
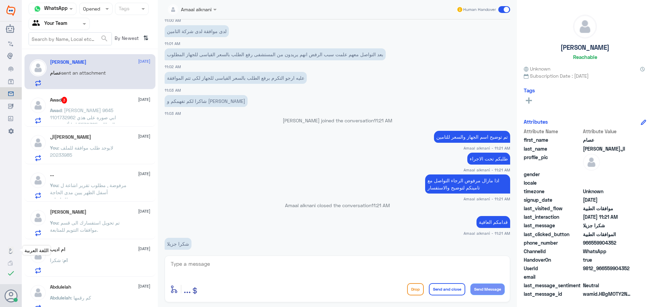
scroll to position [254, 0]
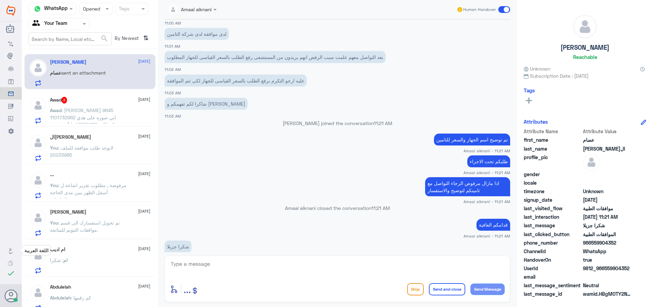
click at [138, 124] on div "Awad 3 [DATE] Awad : [PERSON_NAME] 9645 1101732962 ابي صوره على هذي المطالبة 55…" at bounding box center [90, 109] width 131 height 35
click at [136, 119] on div "Awad : [PERSON_NAME] 9645 1101732962 ابي صوره على هذي المطالبة 5570385 انها ألغ…" at bounding box center [100, 115] width 100 height 15
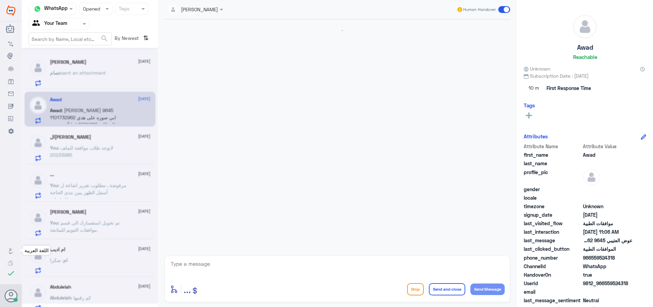
scroll to position [702, 0]
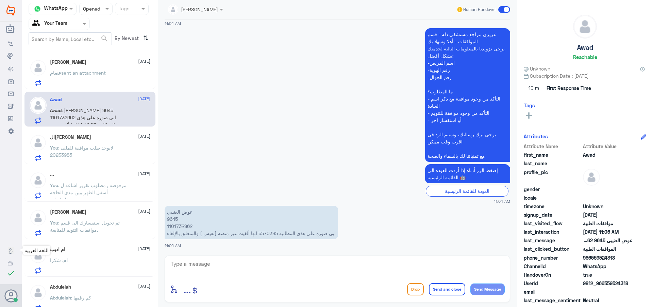
click at [172, 220] on p "[PERSON_NAME] 9645 1101732962 ابي صوره على هذي المطالبة 5570385 انها ألغيت عبر …" at bounding box center [252, 222] width 174 height 33
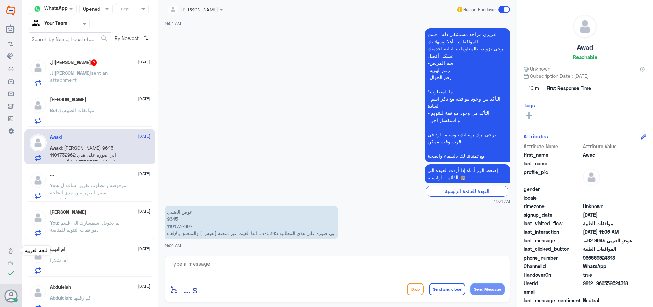
click at [270, 233] on p "[PERSON_NAME] 9645 1101732962 ابي صوره على هذي المطالبة 5570385 انها ألغيت عبر …" at bounding box center [252, 222] width 174 height 33
click at [461, 221] on app-msgs-text "[PERSON_NAME] 9645 1101732962 ابي صوره على هذي المطالبة 5570385 انها ألغيت عبر …" at bounding box center [338, 223] width 346 height 34
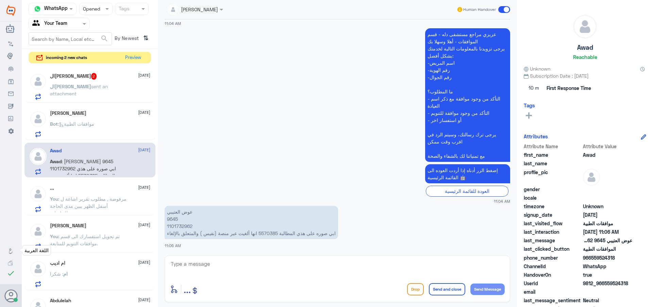
click at [202, 263] on textarea at bounding box center [337, 267] width 335 height 17
click at [123, 122] on div "Bot : موافقات الطبية" at bounding box center [100, 129] width 100 height 15
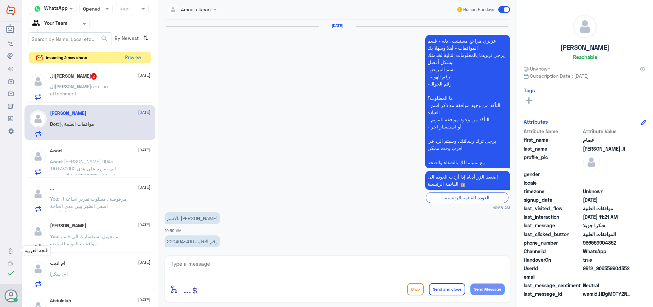
scroll to position [560, 0]
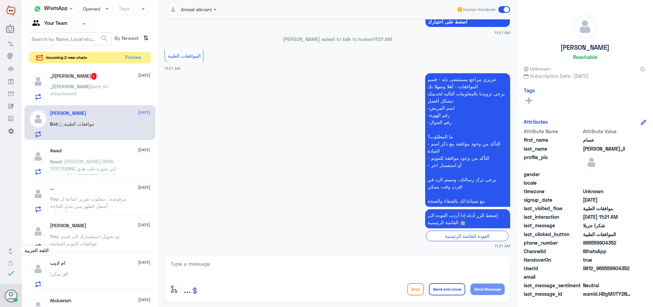
click at [140, 90] on div "ال[PERSON_NAME] sent an attachment" at bounding box center [100, 91] width 100 height 15
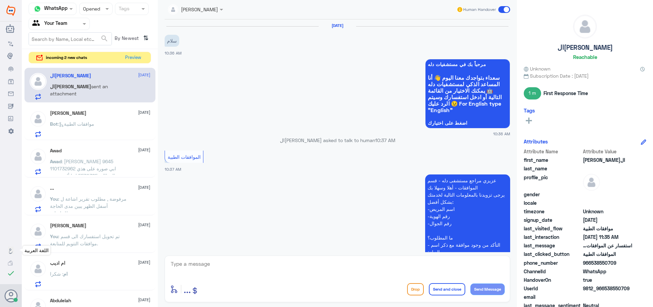
scroll to position [452, 0]
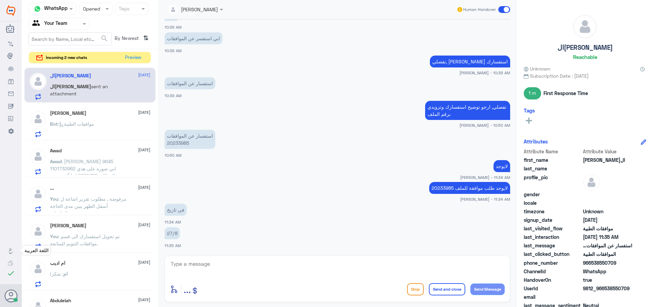
click at [497, 185] on p "لايوجد طلب موافقة للملف 20233985" at bounding box center [469, 188] width 81 height 12
click at [465, 186] on p "لايوجد طلب موافقة للملف 20233985" at bounding box center [469, 188] width 81 height 12
click at [450, 188] on p "لايوجد طلب موافقة للملف 20233985" at bounding box center [469, 188] width 81 height 12
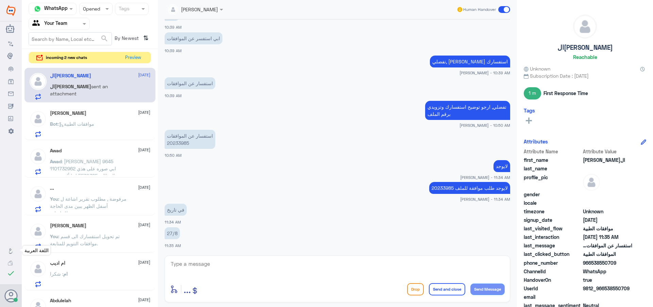
click at [450, 188] on p "لايوجد طلب موافقة للملف 20233985" at bounding box center [469, 188] width 81 height 12
click at [255, 275] on textarea at bounding box center [337, 267] width 335 height 17
type textarea "مراجعتك في دلة نمار ولا النخيل ؟"
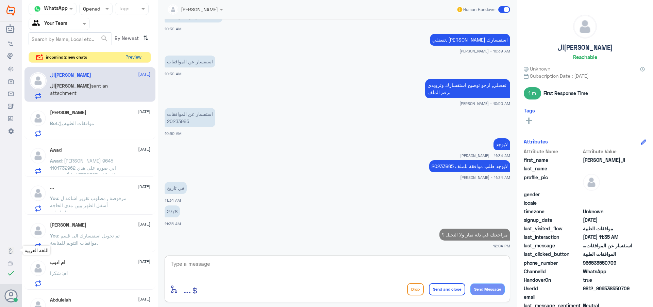
click at [137, 56] on button "Preview" at bounding box center [133, 57] width 21 height 11
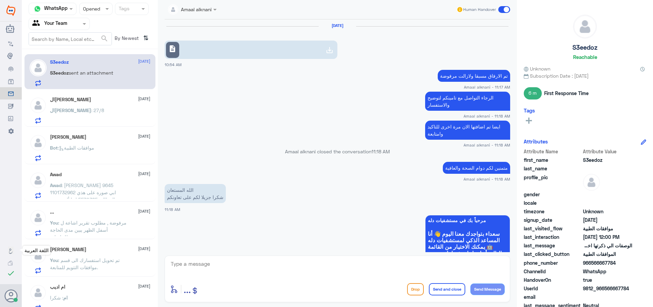
scroll to position [475, 0]
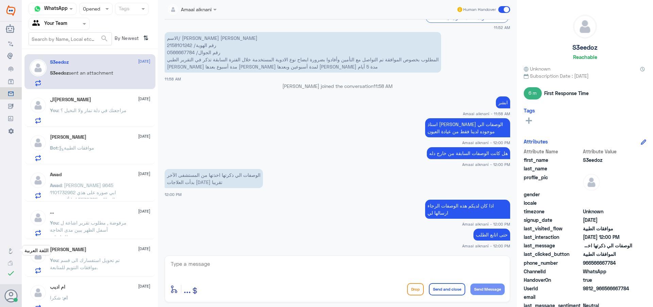
click at [102, 103] on div "ال[PERSON_NAME] [DATE] You : مراجعتك في دلة نمار ولا النخيل ؟" at bounding box center [100, 110] width 100 height 27
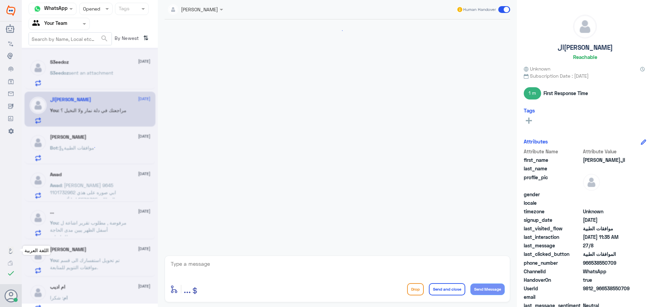
scroll to position [450, 0]
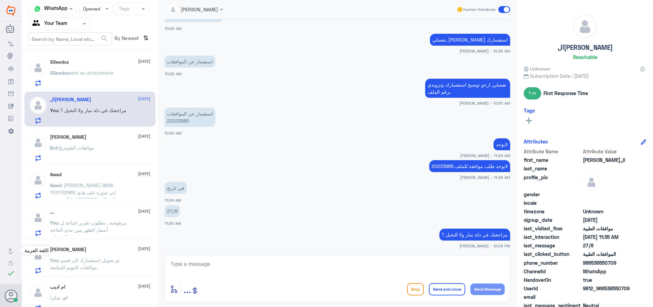
click at [114, 142] on div "[PERSON_NAME] [DATE] Bot : موافقات الطبية" at bounding box center [100, 147] width 100 height 27
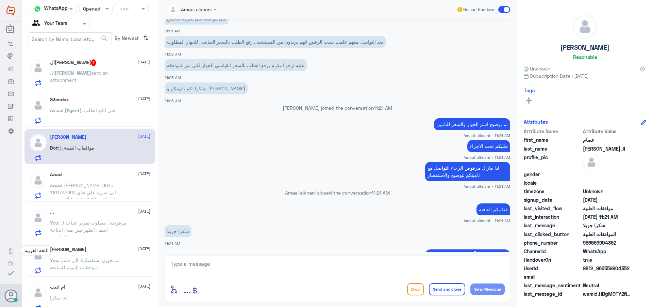
scroll to position [254, 0]
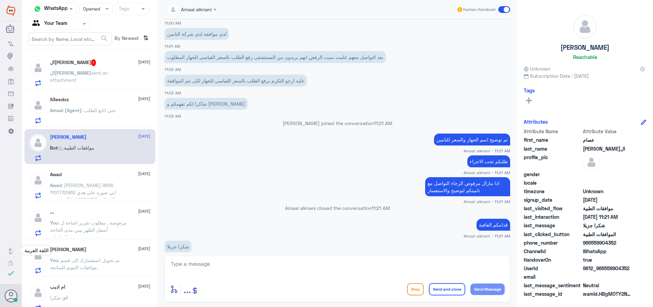
click at [108, 188] on p "Awad : [PERSON_NAME] 9645 1101732962 ابي صوره على هذي المطالبة 5570385 انها ألغ…" at bounding box center [88, 189] width 77 height 17
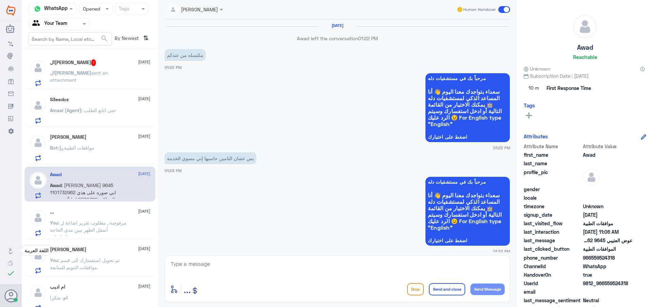
scroll to position [702, 0]
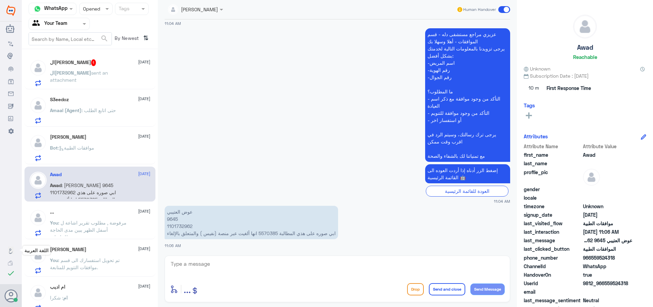
click at [200, 267] on textarea at bounding box center [337, 267] width 335 height 17
type textarea "سيتم المتابعة الان ."
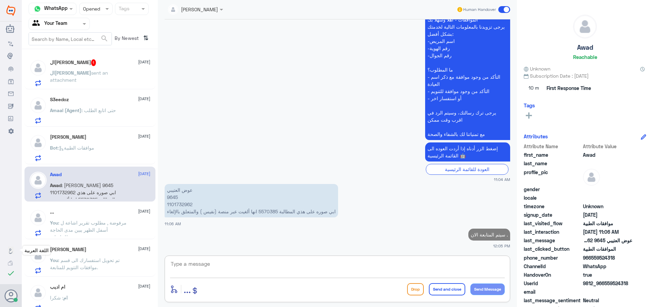
click at [61, 227] on span ": مرفوضة , مطلوب تقرير اشاعة ل أسفل الظهر يبين مدى الحاجة للجلسات ." at bounding box center [88, 230] width 77 height 20
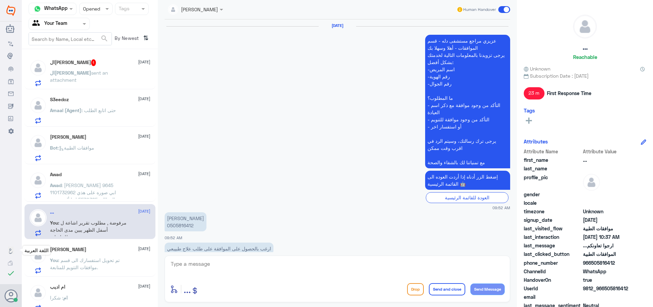
scroll to position [714, 0]
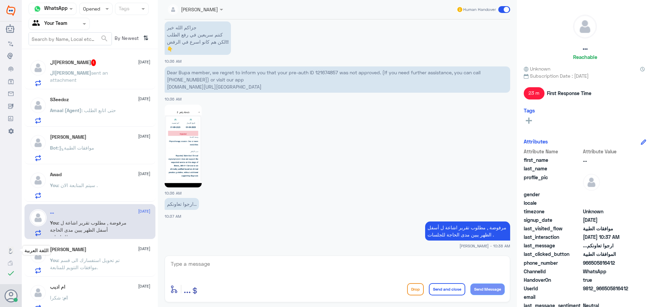
click at [116, 74] on div "ال[PERSON_NAME] sent an attachment" at bounding box center [100, 78] width 100 height 15
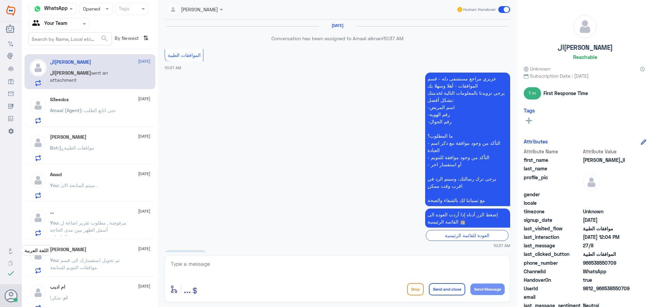
scroll to position [395, 0]
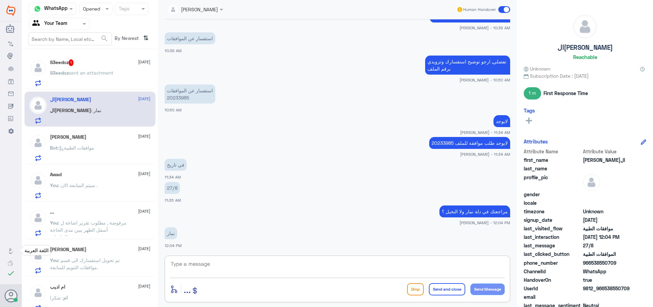
click at [191, 269] on textarea at bounding box center [337, 267] width 335 height 17
type textarea "هذا الرقم مخصص لمتابعة موافقات دلة النخيل فقط."
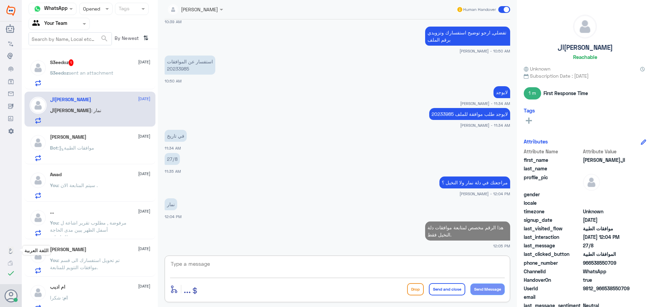
click at [120, 71] on div "S3eedoz sent an attachment" at bounding box center [100, 78] width 100 height 15
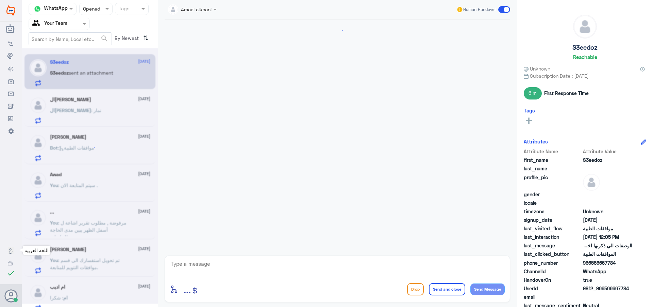
scroll to position [488, 0]
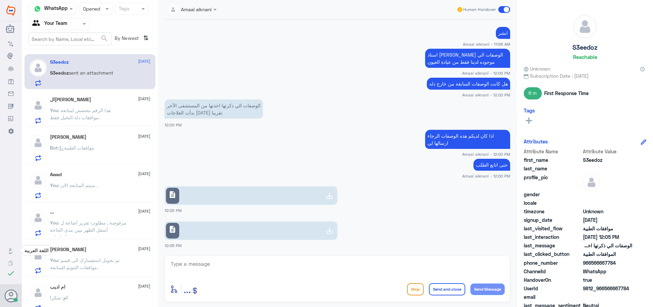
click at [111, 165] on div "S3eedoz [DATE] S3eedoz sent an attachment الحمدلله [DATE] You : هذا الرقم مخصص …" at bounding box center [90, 180] width 136 height 257
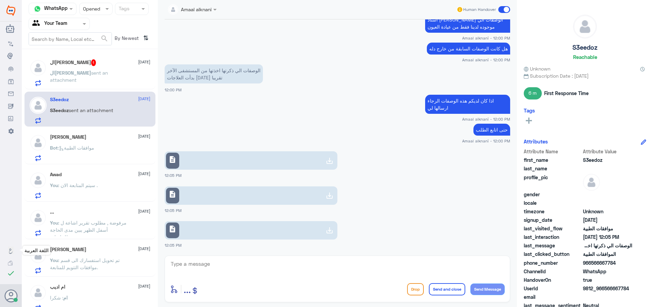
scroll to position [558, 0]
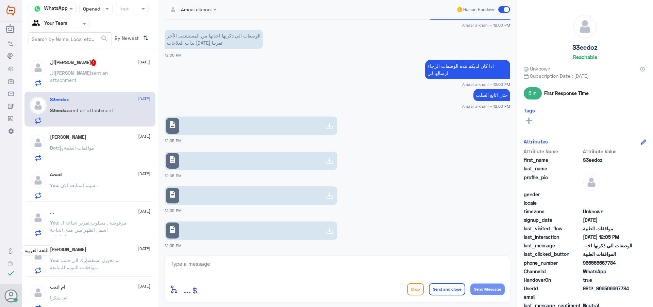
click at [128, 83] on div "ال[PERSON_NAME] sent an attachment" at bounding box center [100, 78] width 100 height 15
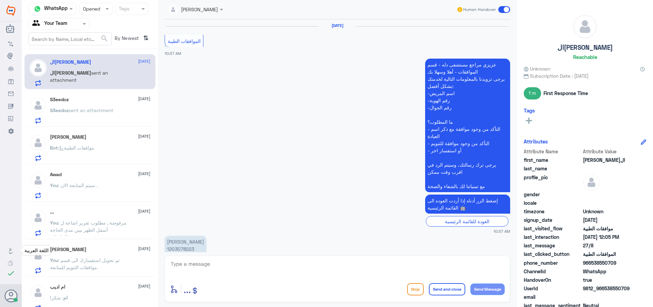
scroll to position [433, 0]
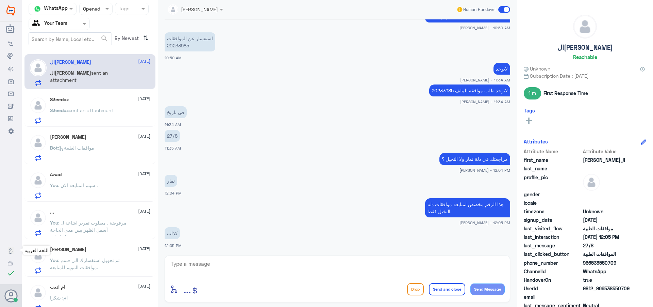
click at [209, 271] on textarea at bounding box center [337, 267] width 335 height 17
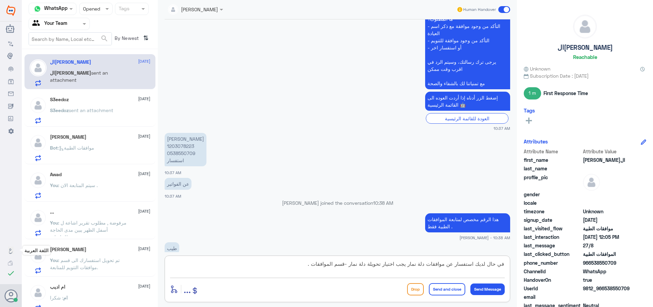
scroll to position [93, 0]
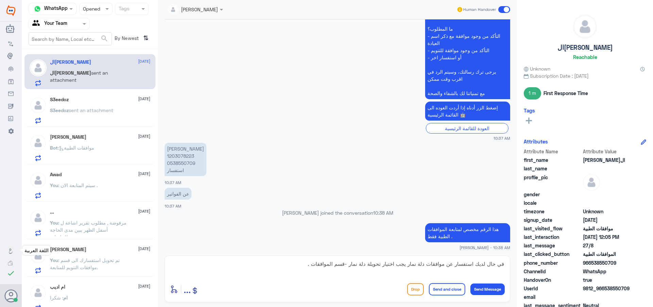
click at [461, 92] on p "عزيزي مراجع مستشفى دله - قسم الموافقات - أهلا وسهلا بك يرجى تزويدنا بالمعلومات …" at bounding box center [467, 32] width 85 height 133
click at [384, 275] on textarea "في حال لديك استفسار عن موافقات دلة نمار يجب اختيار تحويلة دلة نمار -قسم الموافق…" at bounding box center [337, 267] width 335 height 17
click at [297, 267] on textarea "في حال لديك استفسار عن موافقات دلة نمار يجب اختيار تحويلة دلة نمار -قسم الموافق…" at bounding box center [337, 267] width 335 height 17
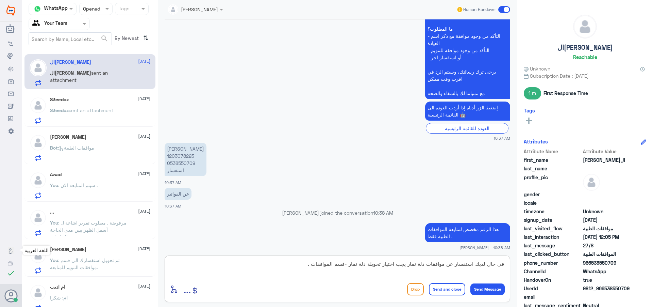
paste textarea "مع تمنياتنا لك بالشفاء والصحة"
click at [297, 267] on textarea "في حال لديك استفسار عن موافقات دلة نمار يجب اختيار تحويلة دلة نمار -قسم الموافق…" at bounding box center [337, 267] width 335 height 17
click at [409, 274] on textarea "في حال لديك استفسار عن موافقات دلة نمار يجب اختيار تحويلة دلة نمار -قسم الموافق…" at bounding box center [337, 267] width 335 height 17
type textarea "في حال لديك استفسار عن موافقات دلة نمار يجب اختيار تحويلة دلة نمار -قسم الموافق…"
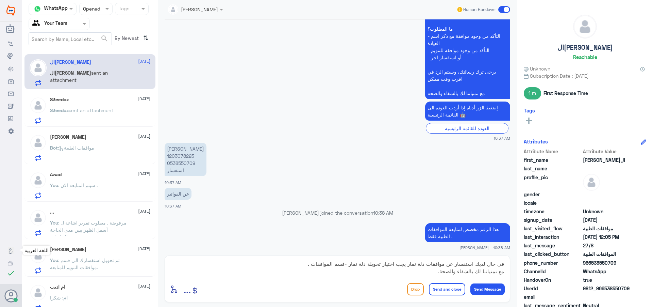
click at [446, 289] on button "Send and close" at bounding box center [447, 289] width 36 height 12
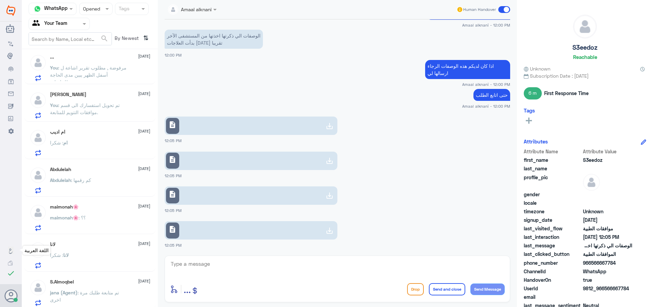
scroll to position [136, 0]
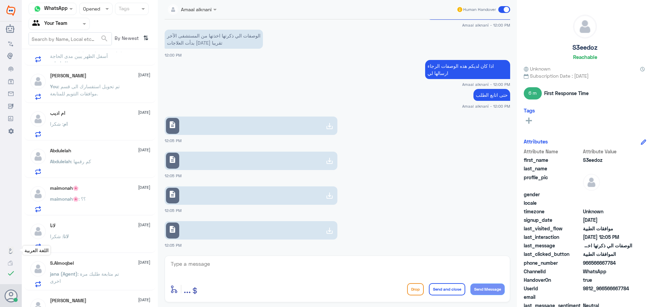
click at [101, 130] on div "ام : شكرا" at bounding box center [100, 129] width 100 height 15
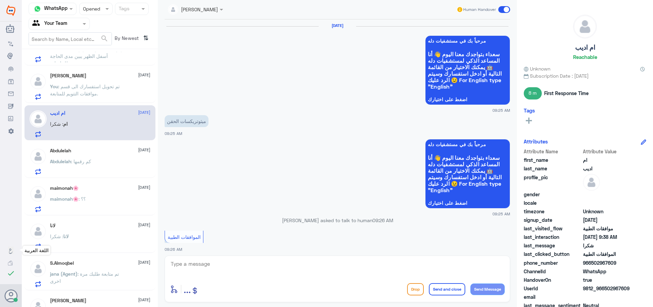
scroll to position [583, 0]
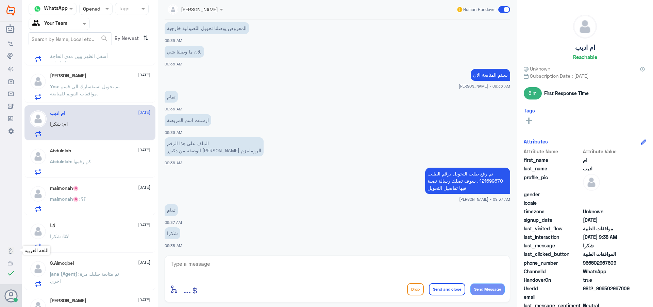
click at [199, 268] on textarea at bounding box center [337, 267] width 335 height 17
paste textarea "مع تمنياتنا لك بالشفاء والصحة"
type textarea "مع تمنياتنا لك بالشفاء والصحة"
click at [440, 294] on button "Send and close" at bounding box center [447, 289] width 36 height 12
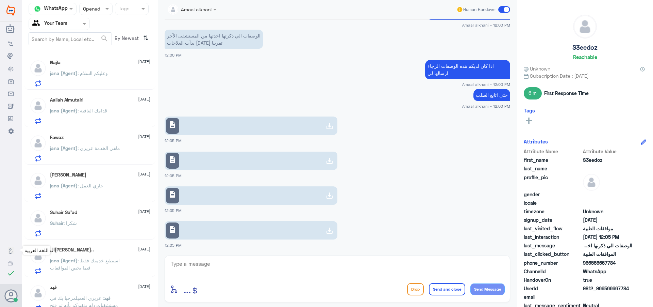
scroll to position [382, 0]
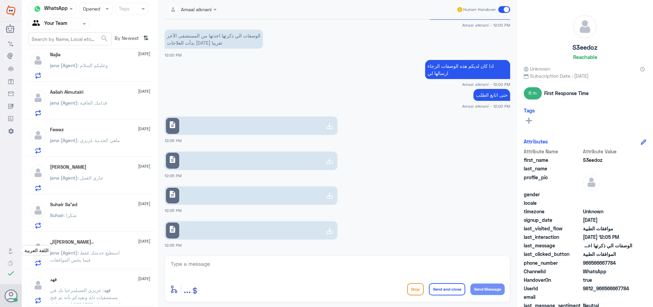
click at [107, 273] on div "فهد [DATE][PERSON_NAME] : عزيزي العميلمرحبا بك في مستشفيات دله ونفيدكم بأنه تم …" at bounding box center [90, 288] width 131 height 35
click at [106, 281] on div "فهد [DATE]" at bounding box center [100, 279] width 100 height 6
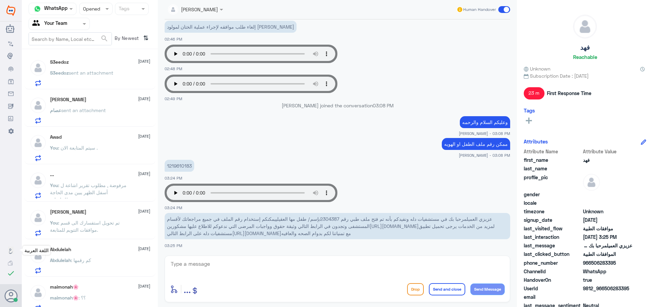
click at [120, 75] on div "S3eedoz sent an attachment" at bounding box center [100, 78] width 100 height 15
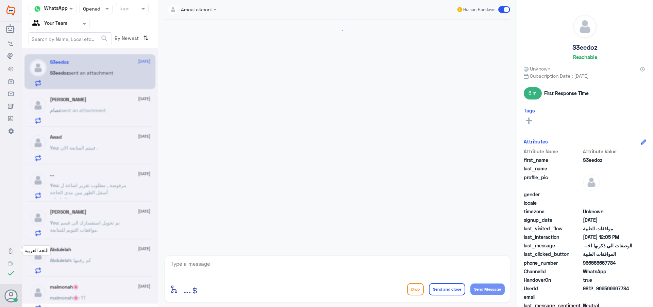
scroll to position [502, 0]
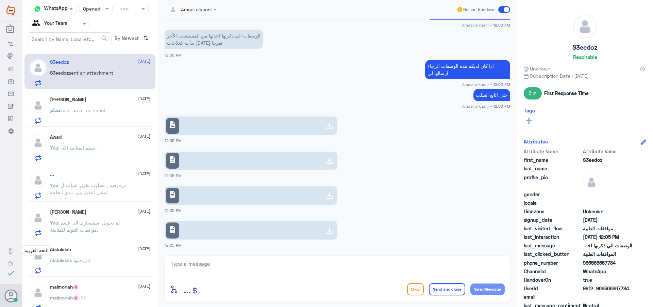
click at [102, 99] on div "[PERSON_NAME] [DATE]" at bounding box center [100, 100] width 100 height 6
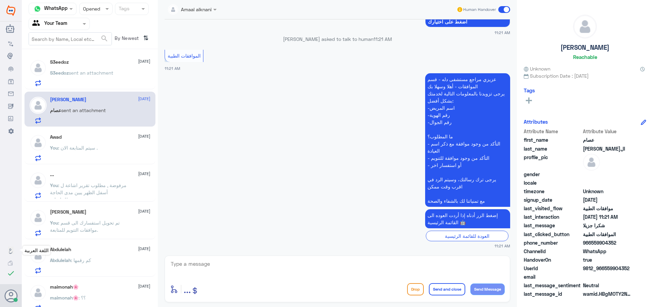
scroll to position [536, 0]
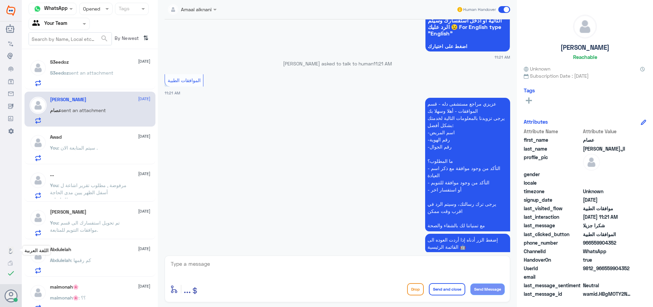
click at [75, 156] on p "You : سيتم المتابعة الان ." at bounding box center [74, 152] width 48 height 17
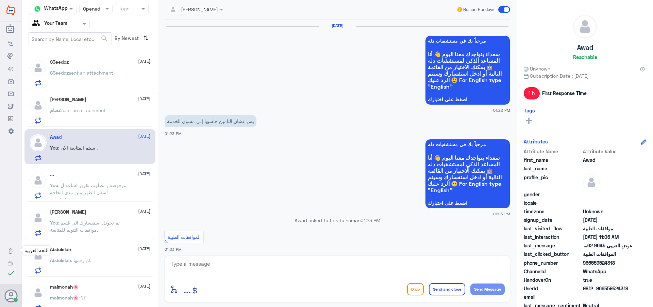
scroll to position [699, 0]
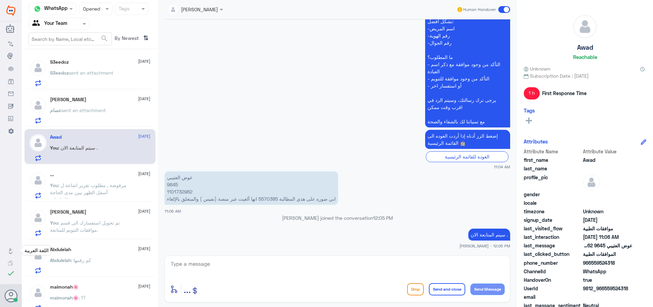
click at [69, 175] on div "... [DATE]" at bounding box center [100, 175] width 100 height 6
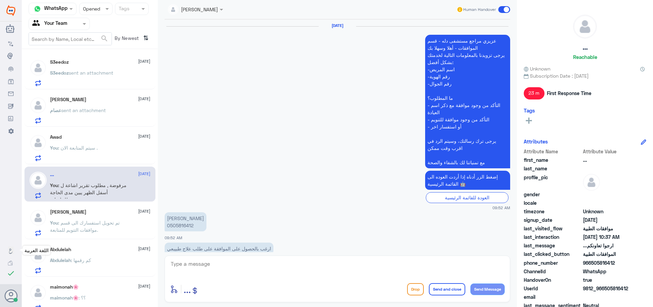
scroll to position [714, 0]
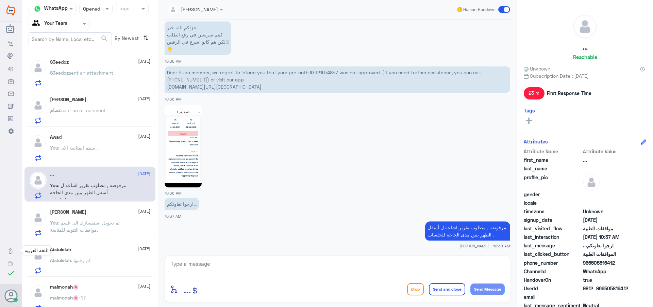
click at [78, 209] on h5 "[PERSON_NAME]" at bounding box center [68, 212] width 36 height 6
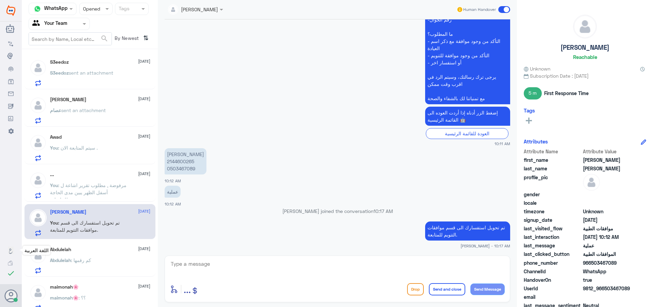
click at [113, 257] on div "[PERSON_NAME] [DATE][PERSON_NAME] : كم رقمها" at bounding box center [100, 259] width 100 height 27
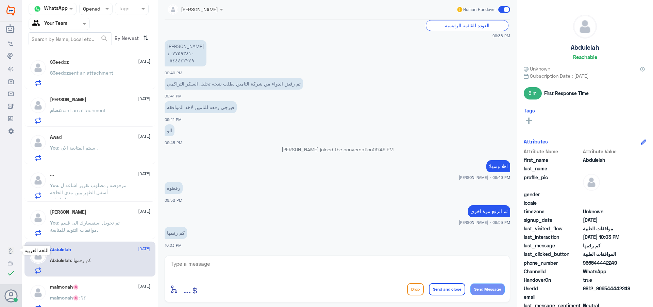
click at [111, 215] on div "[PERSON_NAME] [DATE] You : تم تحويل استفسارك الى قسم موافقات التتويم للمتابعة." at bounding box center [100, 222] width 100 height 27
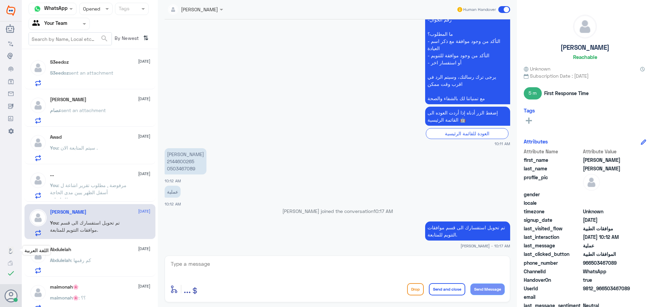
click at [196, 266] on textarea at bounding box center [337, 267] width 335 height 17
paste textarea "مع تمنياتنا لك بالشفاء والصحة"
type textarea "مع تمنياتنا لك بالشفاء والصحة"
click at [452, 287] on button "Send and close" at bounding box center [447, 289] width 36 height 12
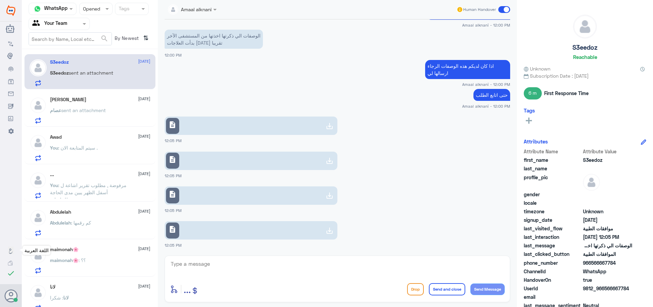
click at [119, 180] on div "... [DATE] You : مرفوضة , مطلوب تقرير اشاعة ل أسفل الظهر يبين مدى الحاجة للجلسا…" at bounding box center [100, 185] width 100 height 27
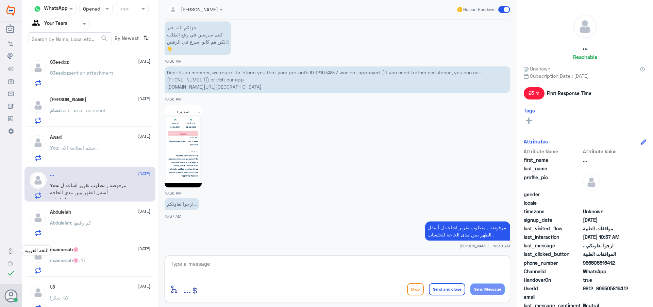
click at [201, 266] on textarea at bounding box center [337, 267] width 335 height 17
paste textarea "مع تمنياتنا لك بالشفاء والصحة"
type textarea "مع تمنياتنا لك بالشفاء والصحة"
click at [442, 284] on button "Send and close" at bounding box center [447, 289] width 36 height 12
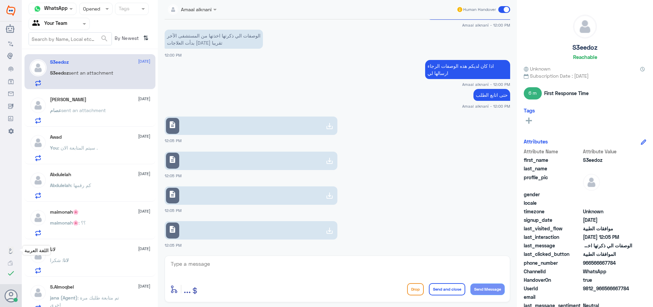
click at [111, 141] on div "Awad [DATE] You : سيتم المتابعة الان ." at bounding box center [100, 147] width 100 height 27
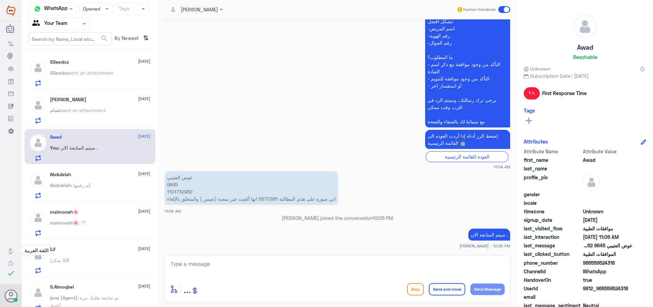
click at [234, 266] on textarea at bounding box center [337, 267] width 335 height 17
click at [111, 119] on div "[PERSON_NAME] sent an attachment" at bounding box center [100, 115] width 100 height 15
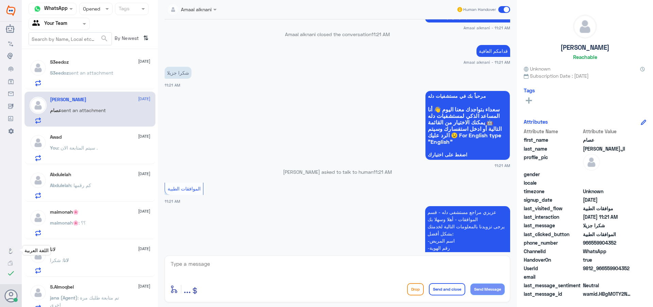
scroll to position [1483, 0]
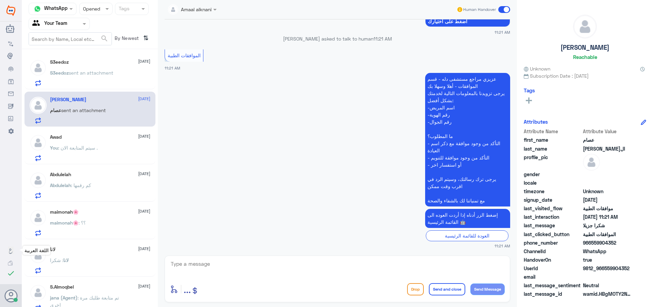
click at [113, 77] on p "S3eedoz sent an attachment" at bounding box center [81, 77] width 63 height 17
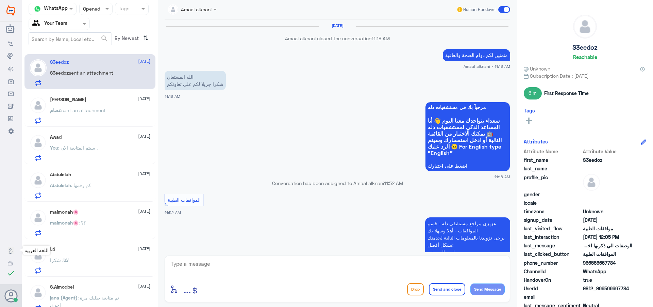
scroll to position [502, 0]
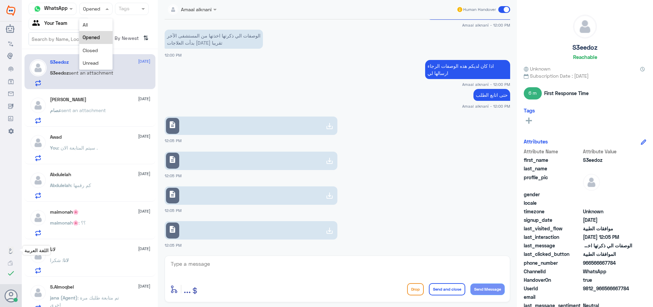
drag, startPoint x: 107, startPoint y: 12, endPoint x: 106, endPoint y: 31, distance: 19.1
click at [107, 12] on span at bounding box center [108, 8] width 9 height 7
click at [103, 59] on div "Unread" at bounding box center [95, 62] width 33 height 13
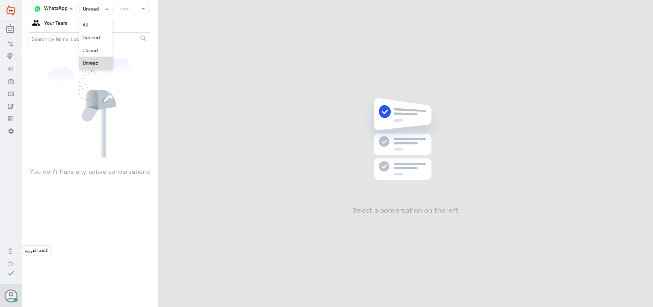
click at [99, 9] on div at bounding box center [96, 9] width 33 height 8
click at [102, 49] on div "Closed" at bounding box center [95, 50] width 33 height 13
click at [103, 11] on div at bounding box center [96, 9] width 33 height 8
drag, startPoint x: 100, startPoint y: 40, endPoint x: 100, endPoint y: 45, distance: 4.1
click at [100, 44] on div "All Opened Closed Unread" at bounding box center [95, 43] width 33 height 51
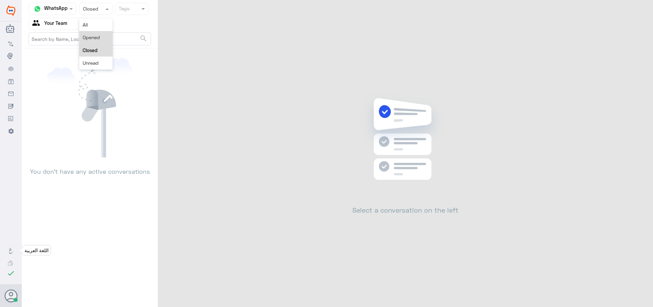
click at [98, 39] on span "Opened" at bounding box center [91, 37] width 17 height 6
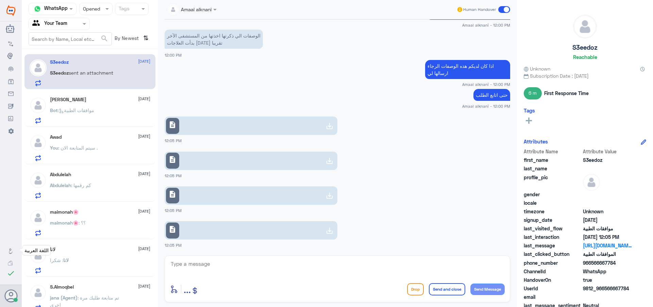
click at [97, 13] on div "Status × Opened" at bounding box center [95, 9] width 33 height 12
click at [107, 59] on div "Unread" at bounding box center [95, 62] width 33 height 13
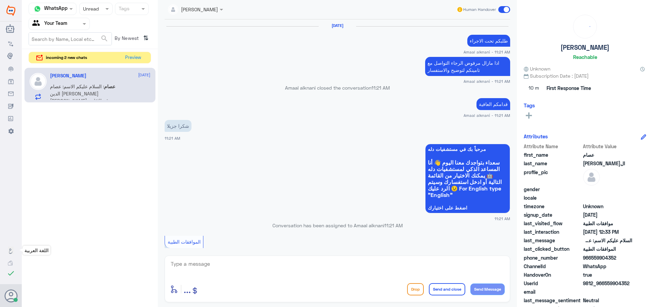
scroll to position [641, 0]
